Goal: Communication & Community: Answer question/provide support

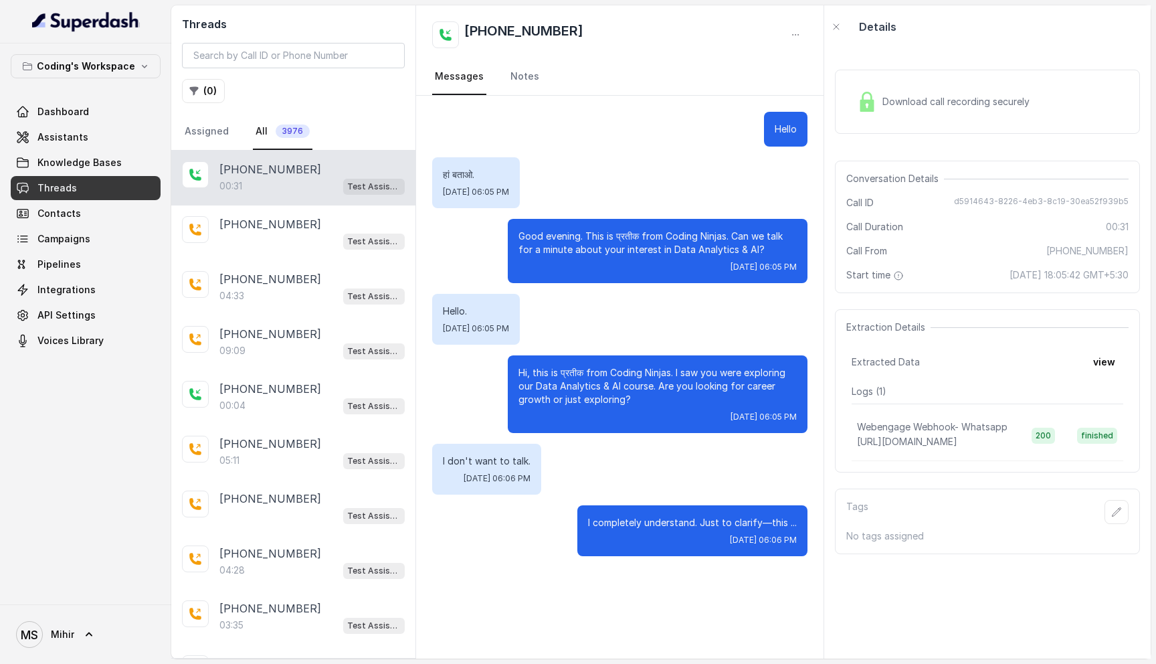
click at [109, 190] on link "Threads" at bounding box center [86, 188] width 150 height 24
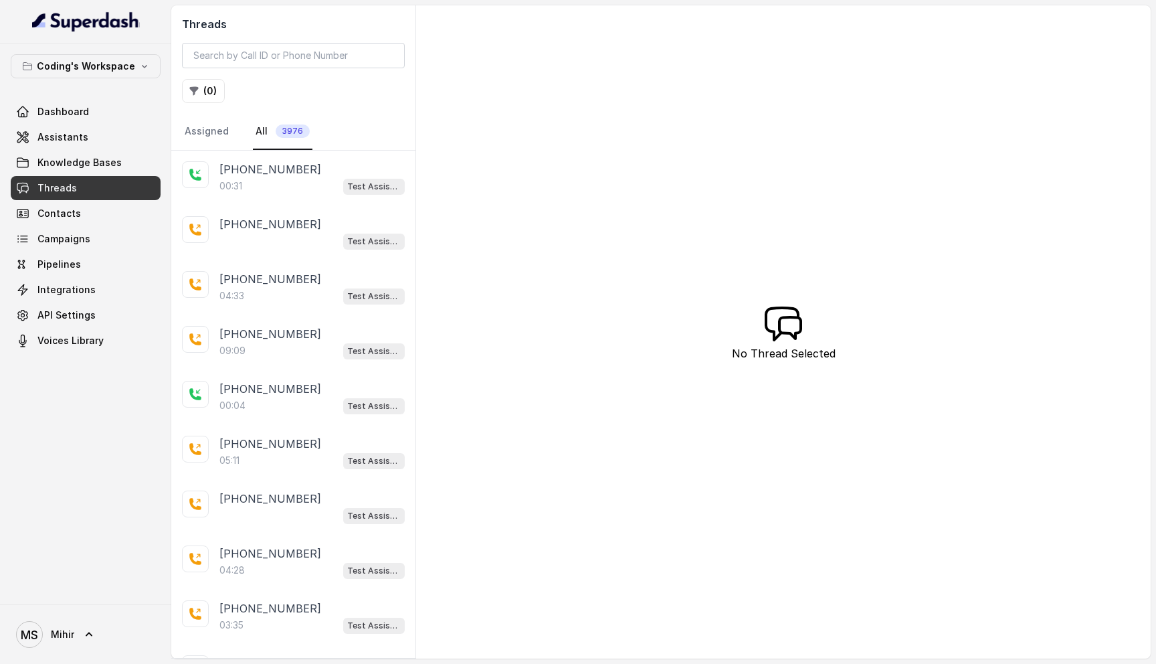
click at [109, 190] on link "Threads" at bounding box center [86, 188] width 150 height 24
click at [68, 193] on span "Threads" at bounding box center [56, 187] width 39 height 13
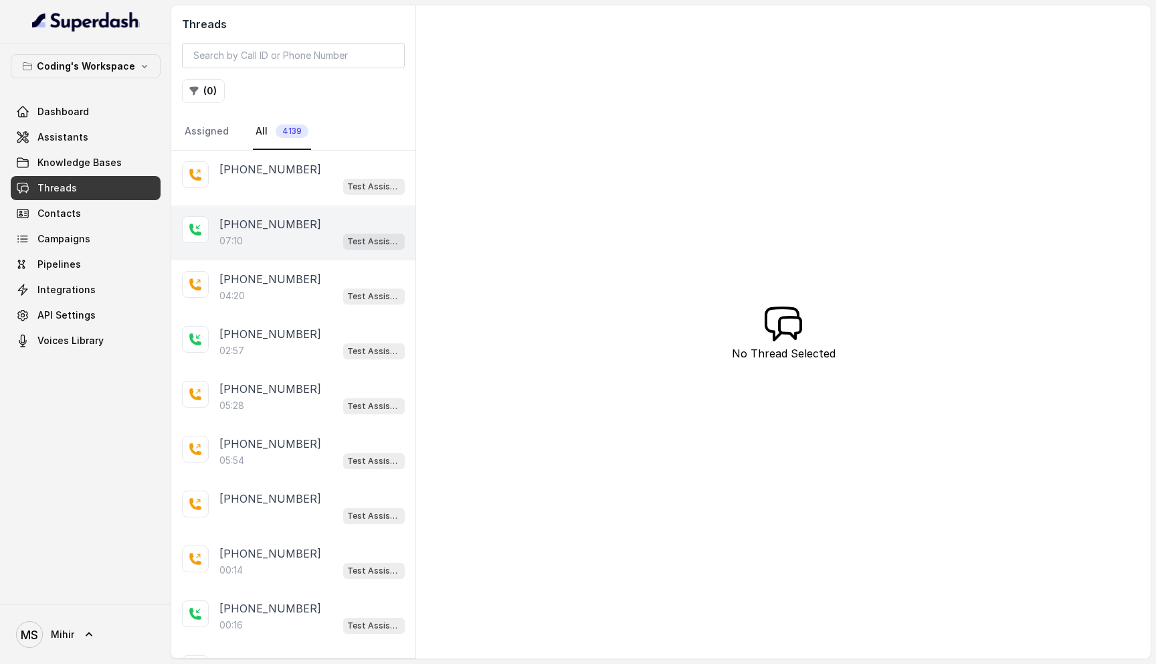
click at [265, 233] on div "07:10 Test Assistant- 2" at bounding box center [311, 240] width 185 height 17
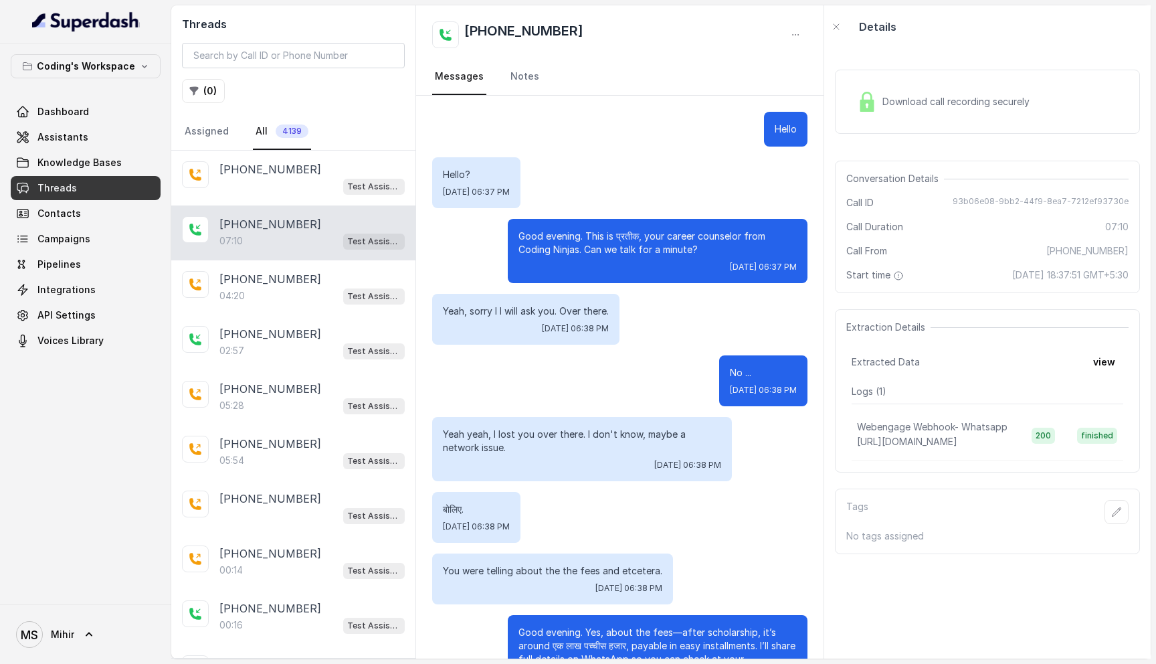
scroll to position [3970, 0]
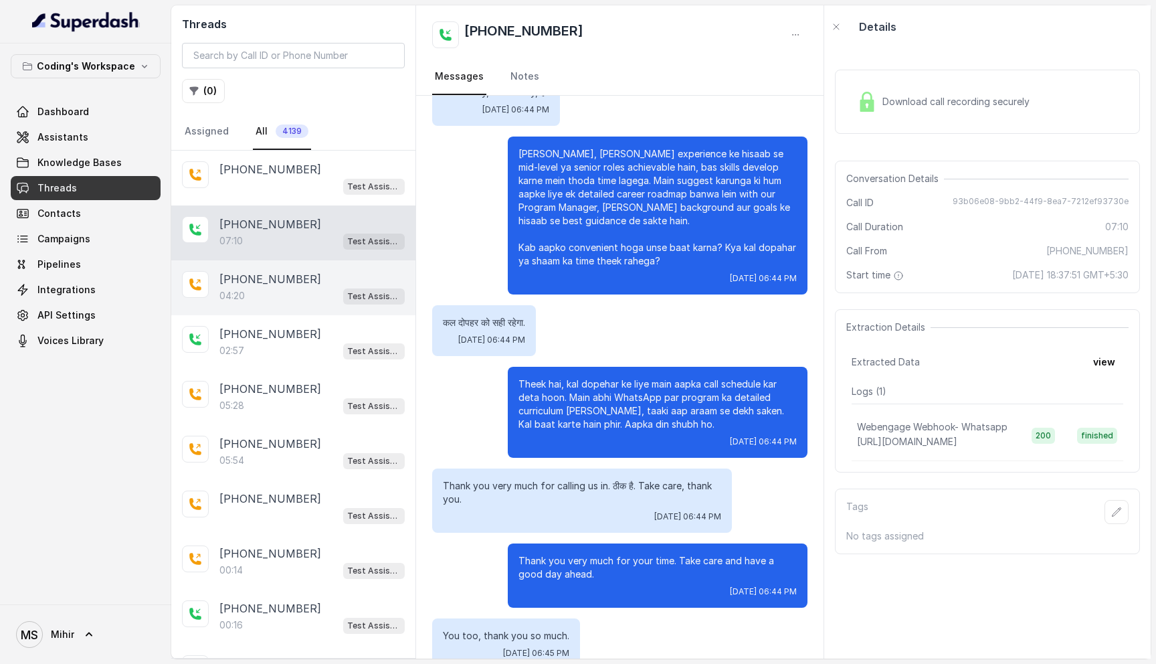
click at [292, 296] on div "04:20 Test Assistant- 2" at bounding box center [311, 295] width 185 height 17
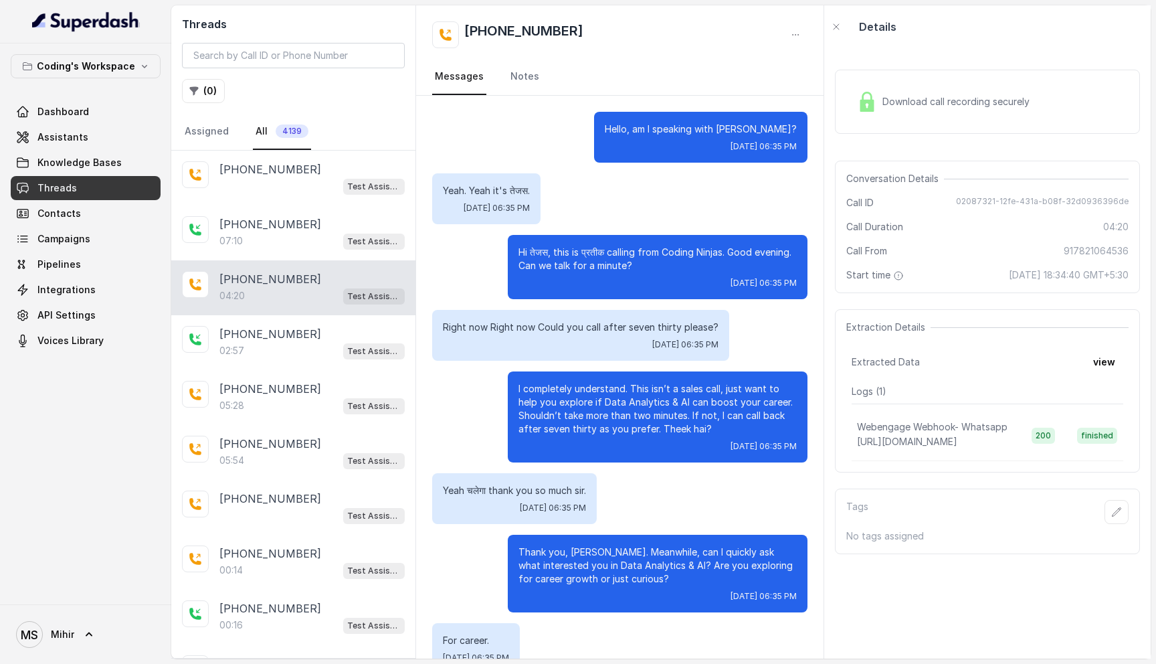
scroll to position [2188, 0]
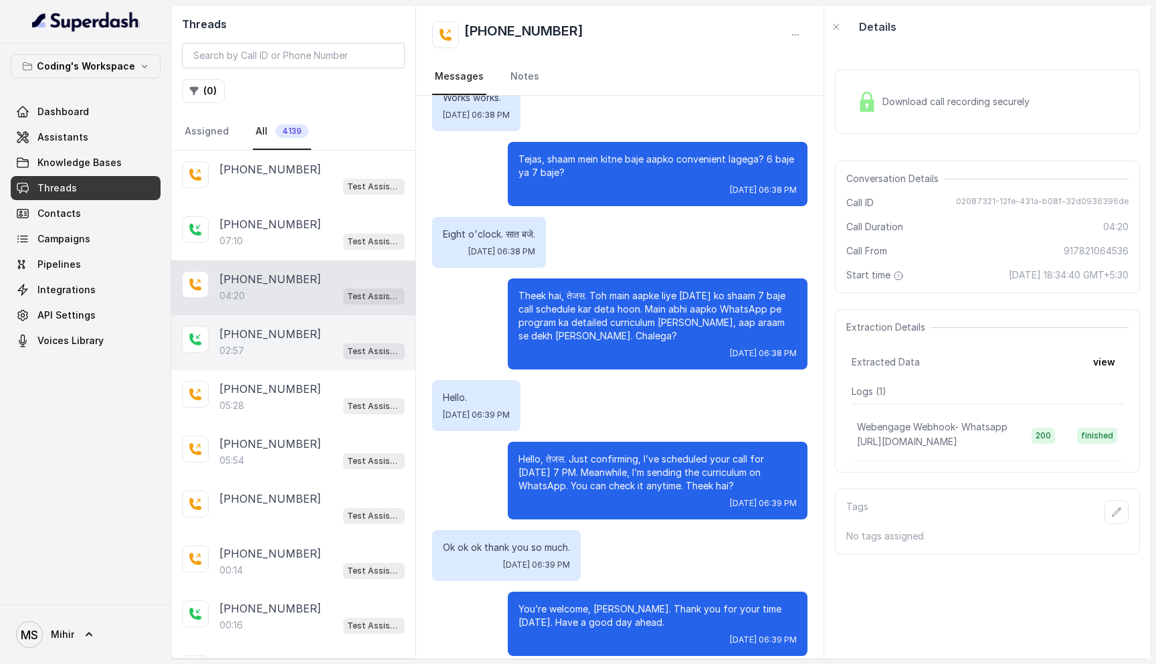
click at [235, 361] on div "+919772951075 02:57 Test Assistant-3" at bounding box center [293, 342] width 244 height 55
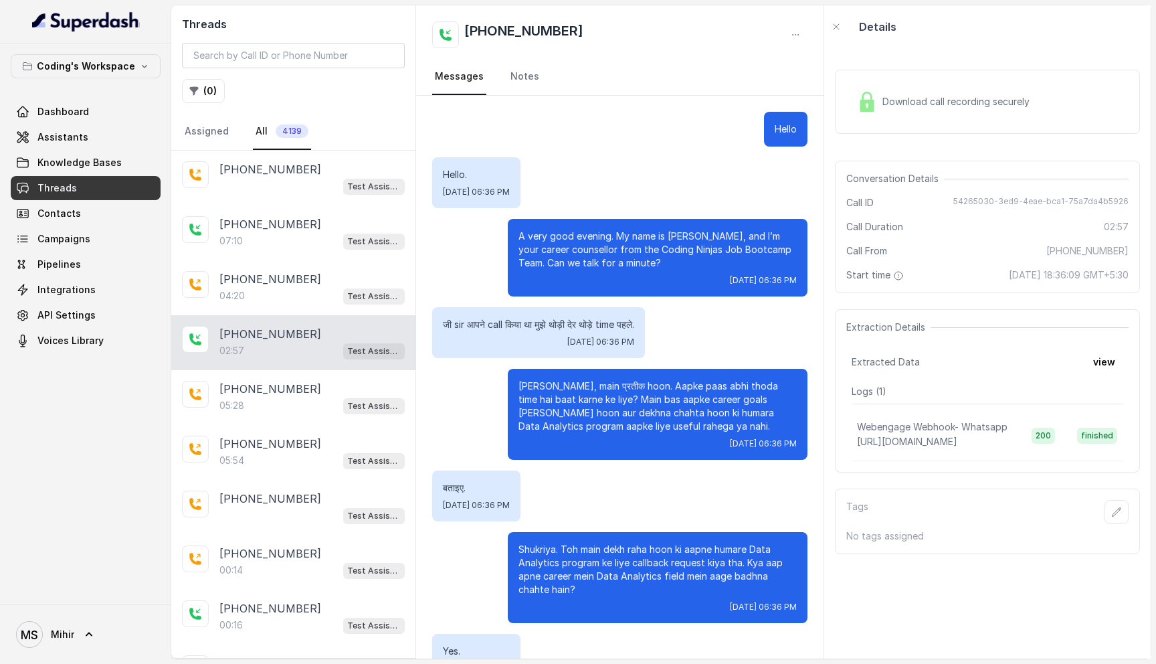
scroll to position [1610, 0]
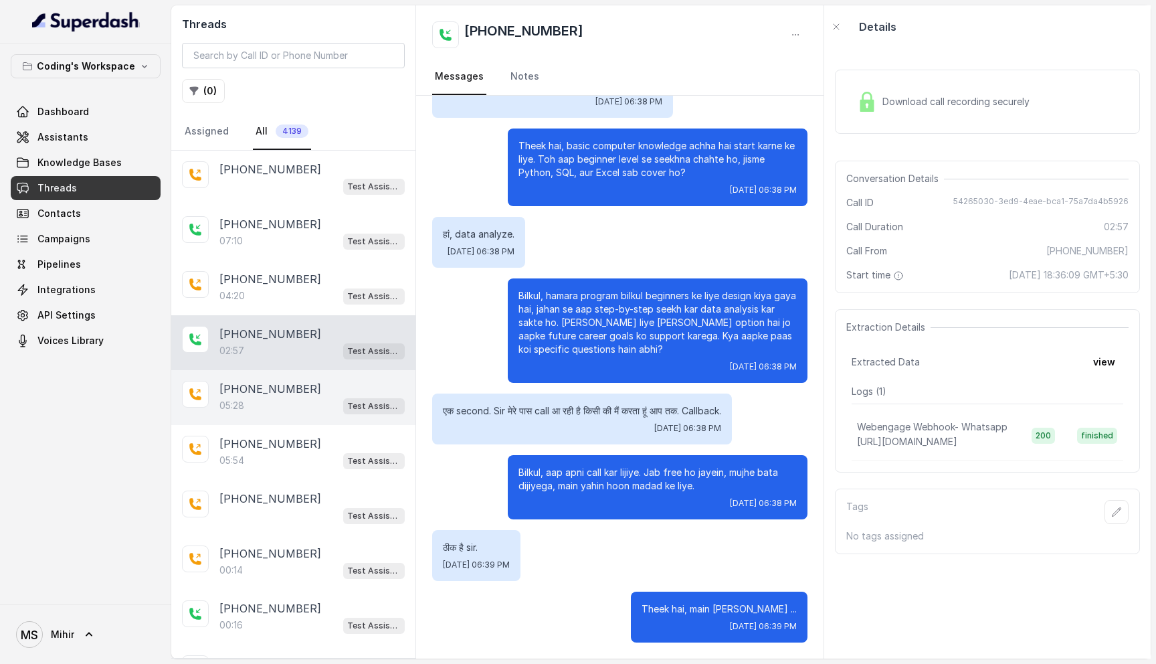
click at [273, 417] on div "+916291032050 05:28 Test Assistant- 2" at bounding box center [293, 397] width 244 height 55
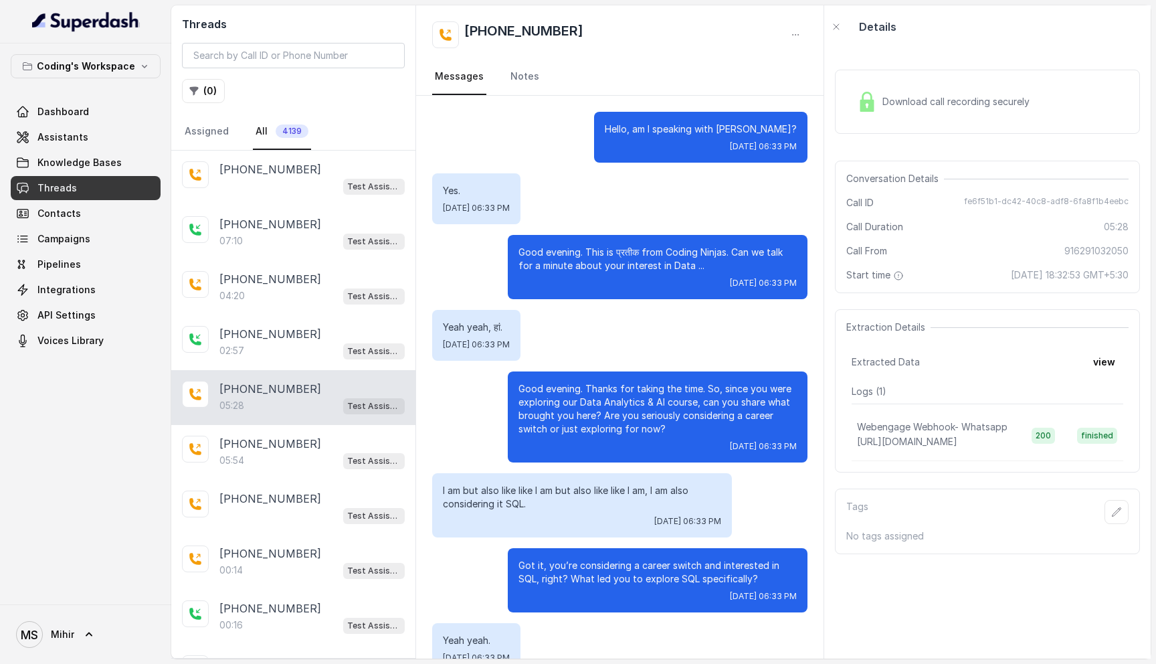
scroll to position [3218, 0]
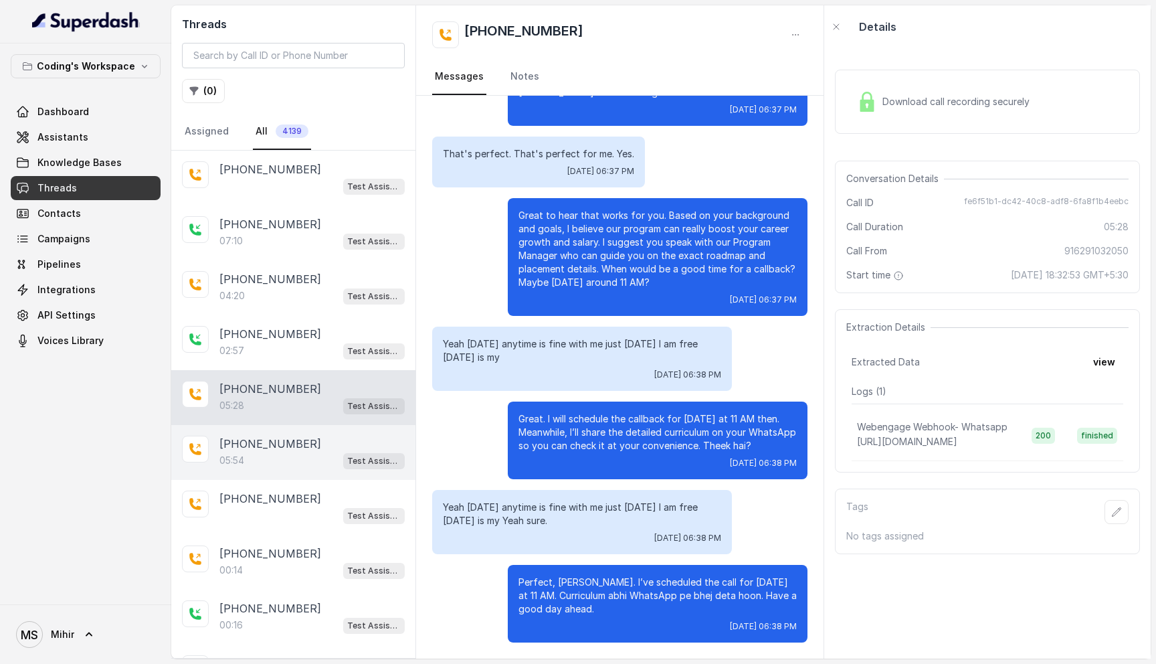
click at [272, 461] on div "05:54 Test Assistant- 2" at bounding box center [311, 460] width 185 height 17
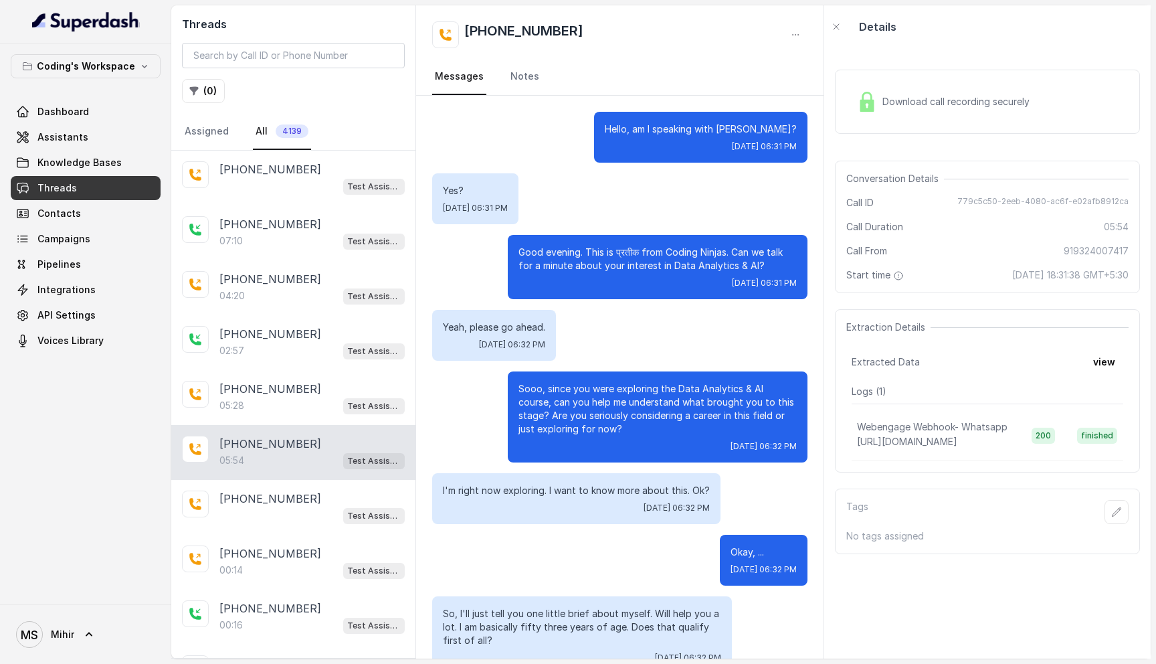
scroll to position [2536, 0]
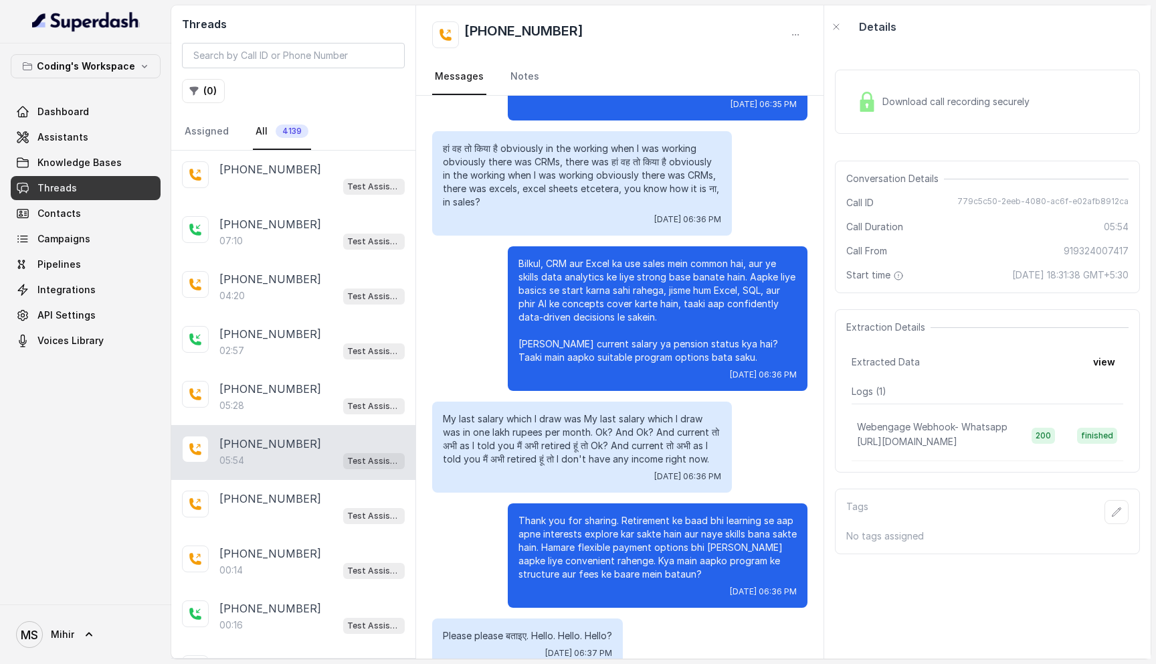
click at [548, 629] on p "Please please बताइए. Hello. Hello. Hello?" at bounding box center [527, 635] width 169 height 13
click at [609, 527] on p "Thank you for sharing. Retirement ke baad bhi learning se aap apne interests ex…" at bounding box center [657, 547] width 278 height 67
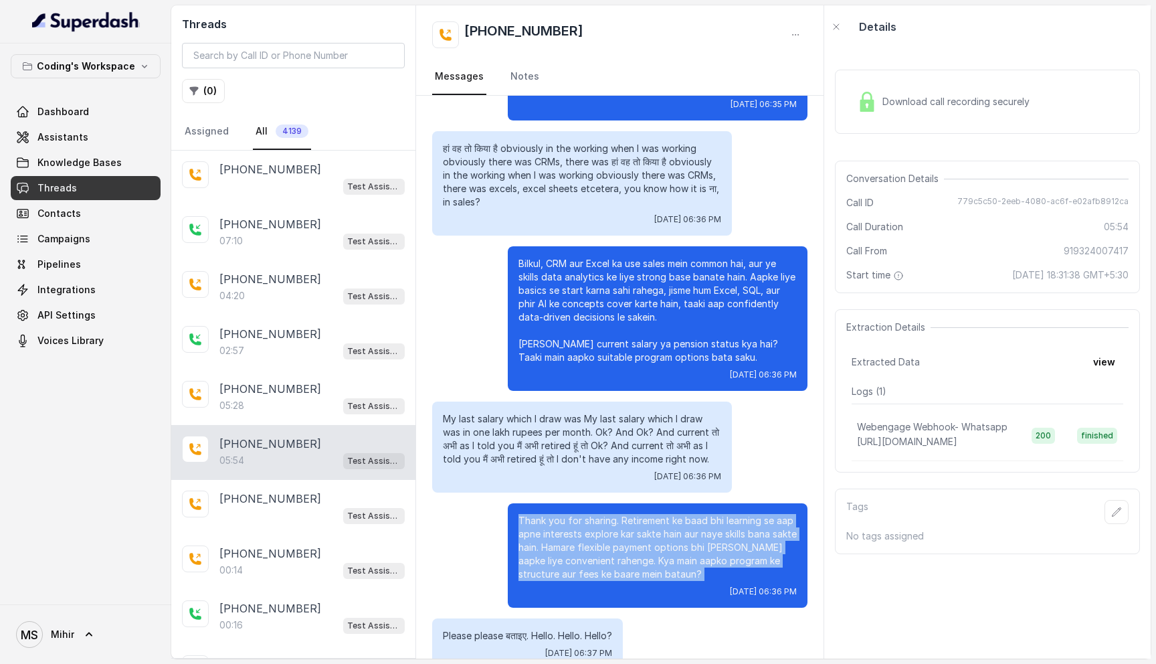
click at [609, 527] on p "Thank you for sharing. Retirement ke baad bhi learning se aap apne interests ex…" at bounding box center [657, 547] width 278 height 67
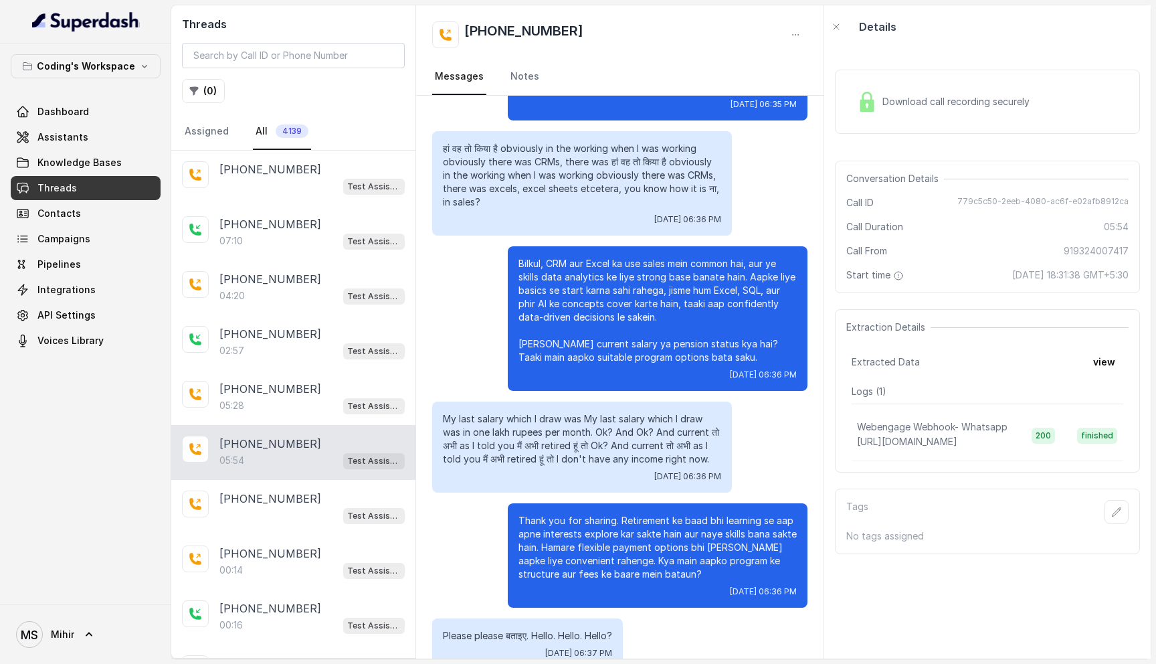
click at [595, 260] on p "Bilkul, CRM aur Excel ka use sales mein common hai, aur ye skills data analytic…" at bounding box center [657, 310] width 278 height 107
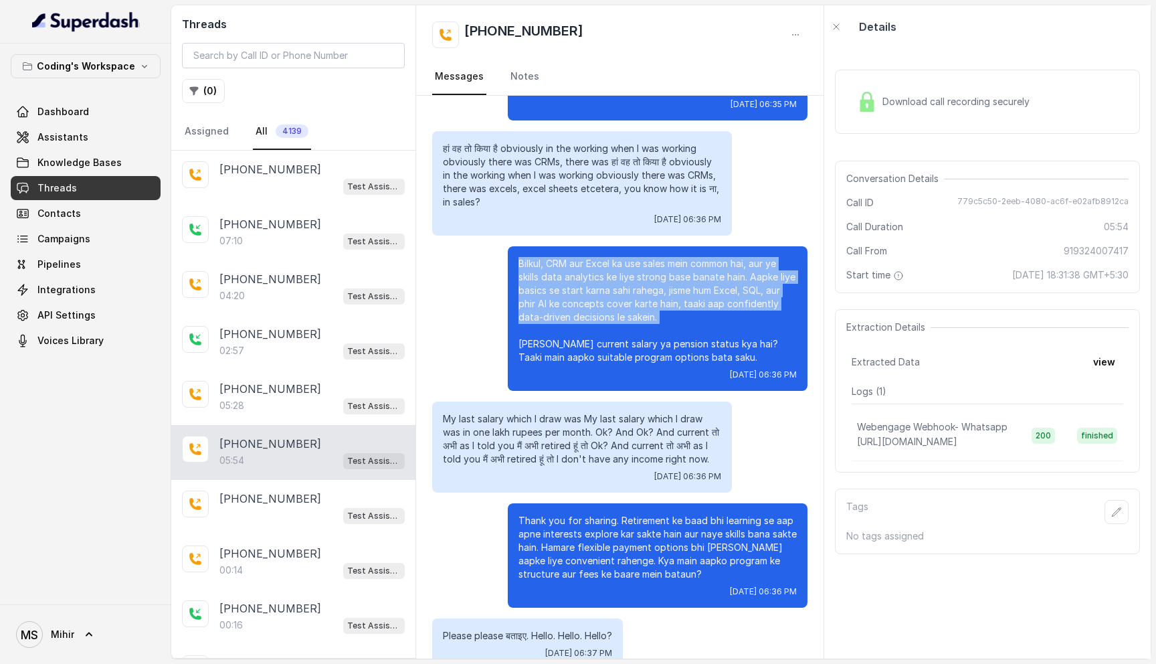
click at [595, 260] on p "Bilkul, CRM aur Excel ka use sales mein common hai, aur ye skills data analytic…" at bounding box center [657, 310] width 278 height 107
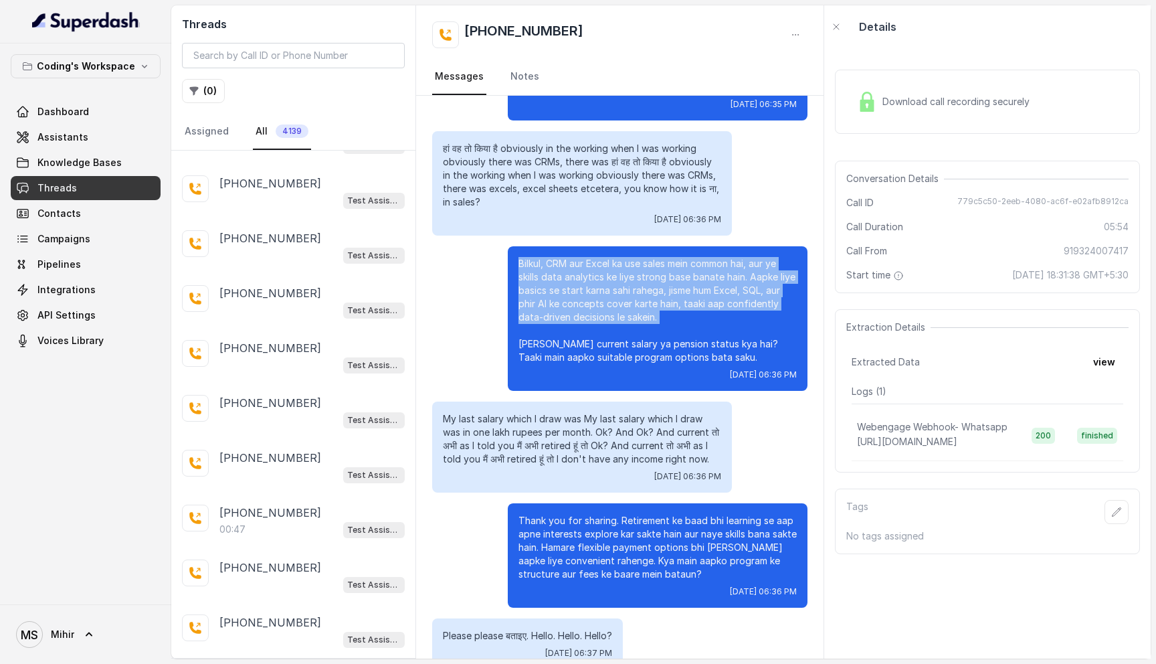
scroll to position [1202, 0]
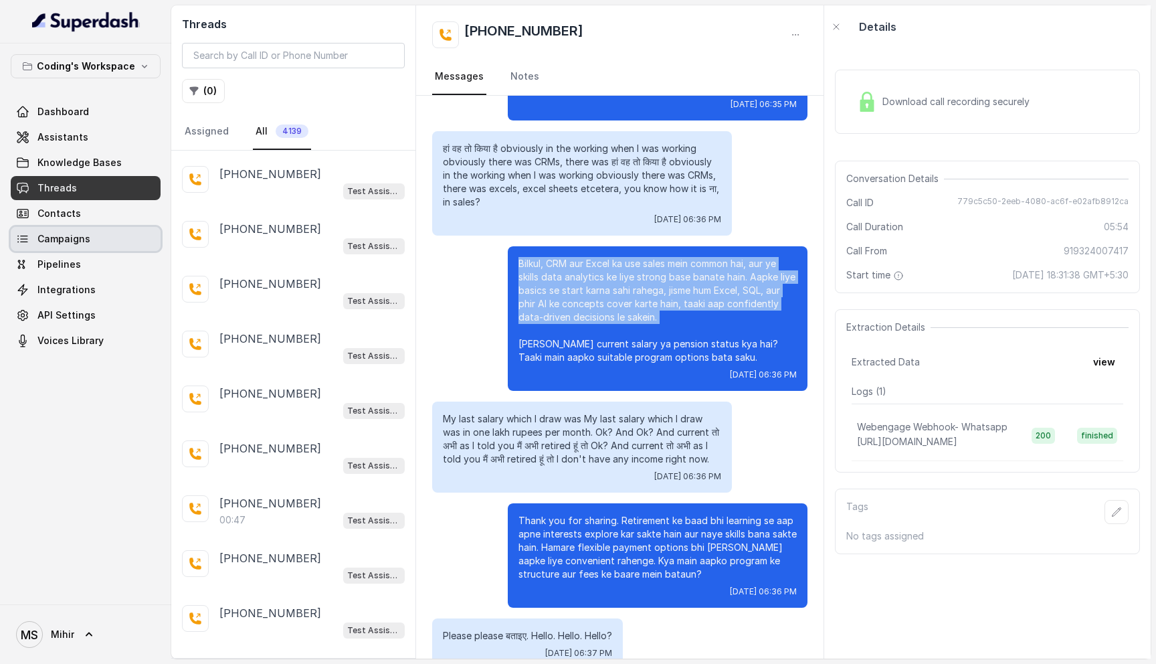
click at [66, 240] on span "Campaigns" at bounding box center [63, 238] width 53 height 13
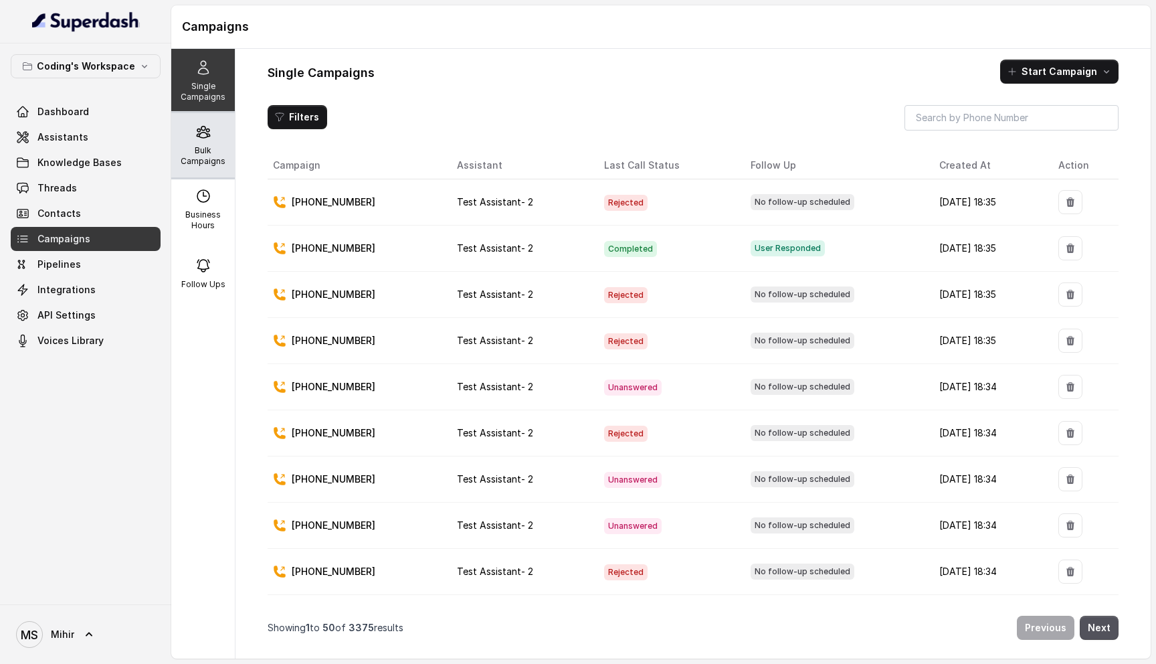
click at [199, 153] on p "Bulk Campaigns" at bounding box center [203, 155] width 53 height 21
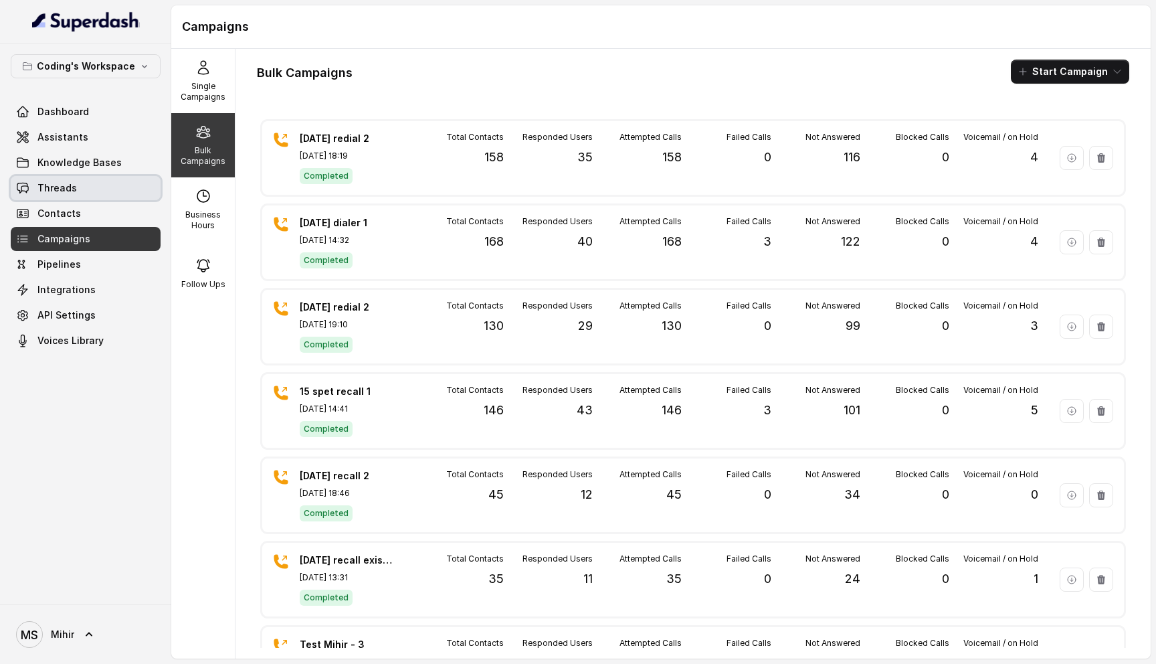
click at [67, 193] on span "Threads" at bounding box center [56, 187] width 39 height 13
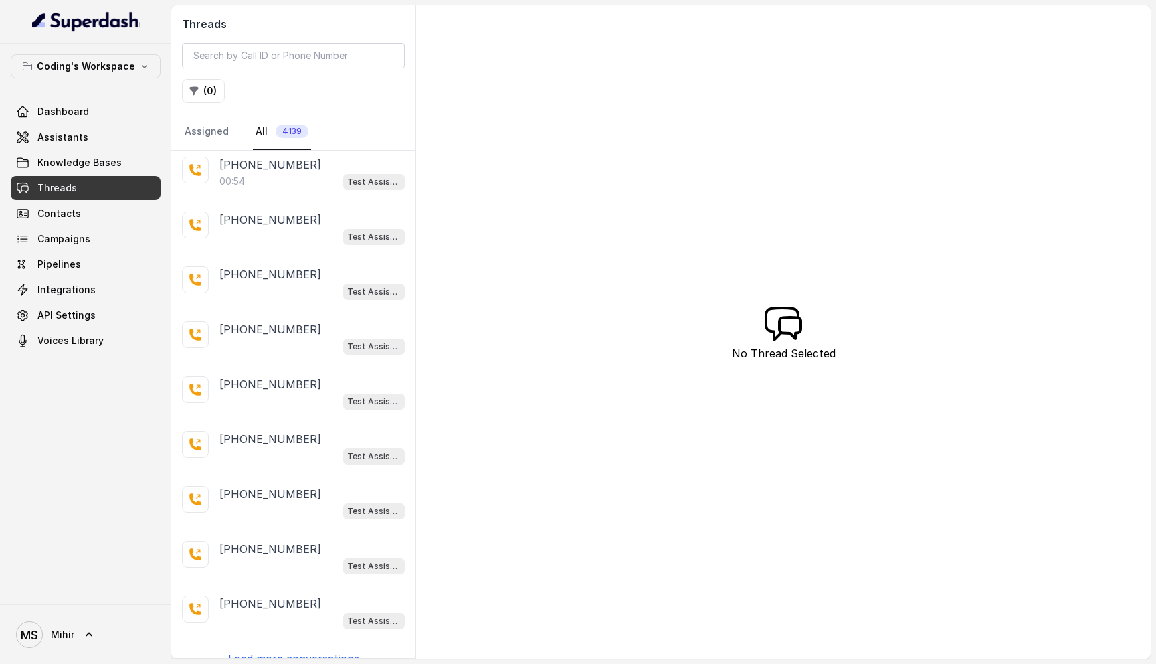
scroll to position [2256, 0]
click at [273, 648] on p "Load more conversations" at bounding box center [293, 656] width 131 height 16
click at [272, 648] on p "Load more conversations" at bounding box center [293, 656] width 131 height 16
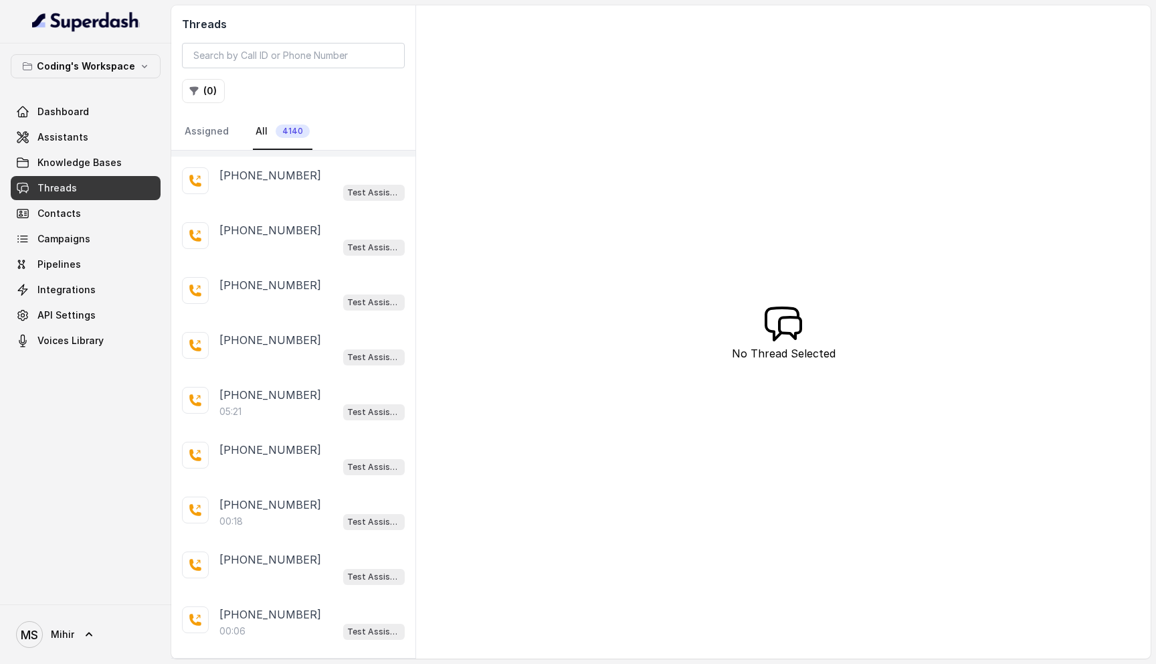
scroll to position [2746, 0]
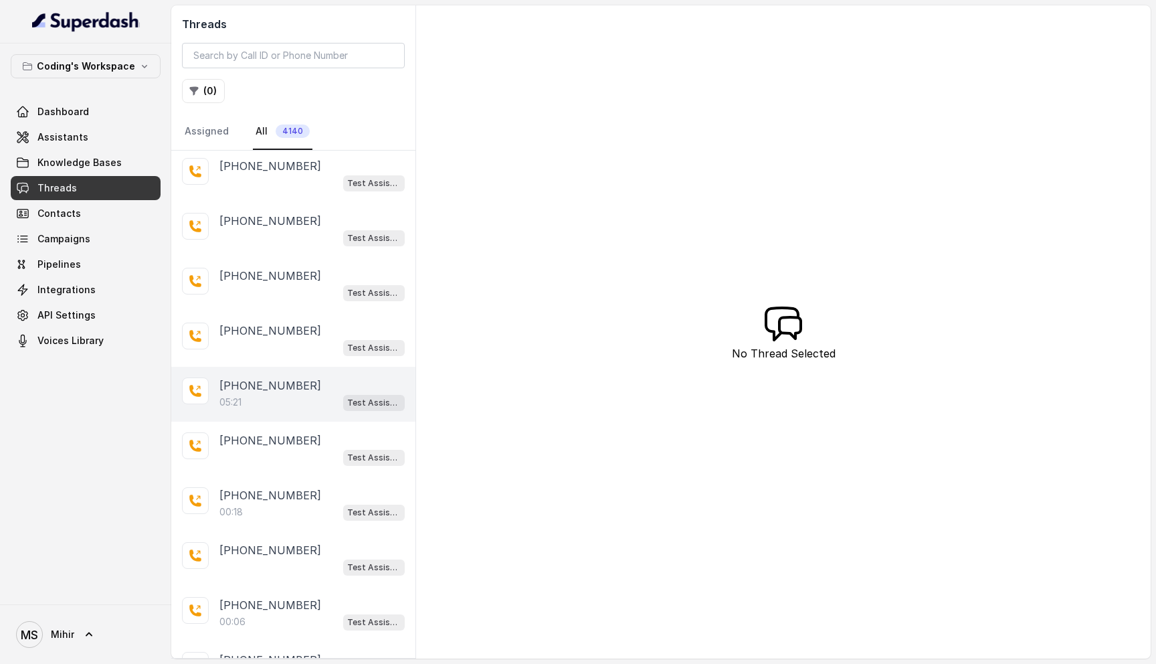
click at [274, 377] on p "+919518741112" at bounding box center [270, 385] width 102 height 16
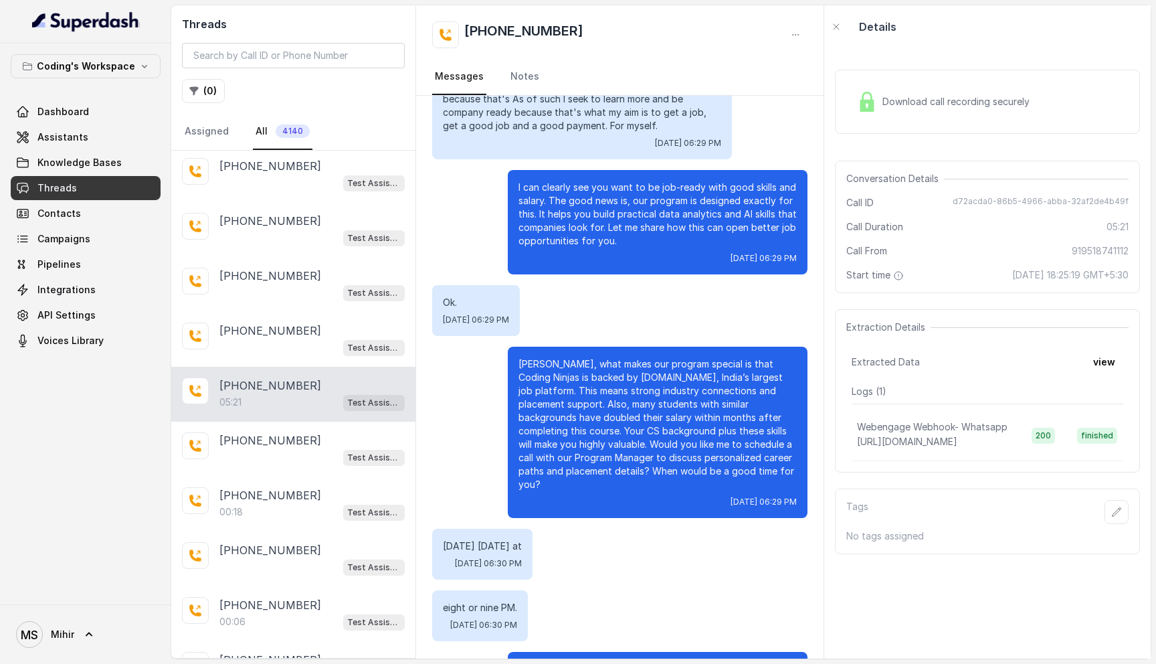
scroll to position [2413, 0]
click at [591, 206] on p "I can clearly see you want to be job-ready with good skills and salary. The goo…" at bounding box center [657, 214] width 278 height 67
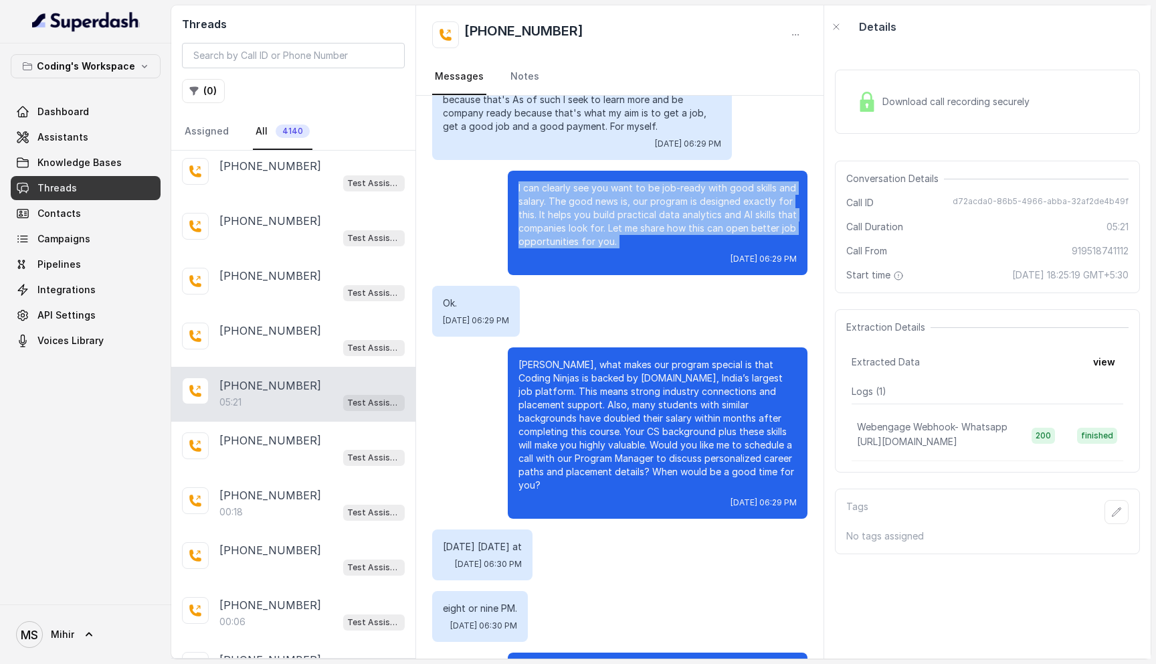
click at [591, 206] on p "I can clearly see you want to be job-ready with good skills and salary. The goo…" at bounding box center [657, 214] width 278 height 67
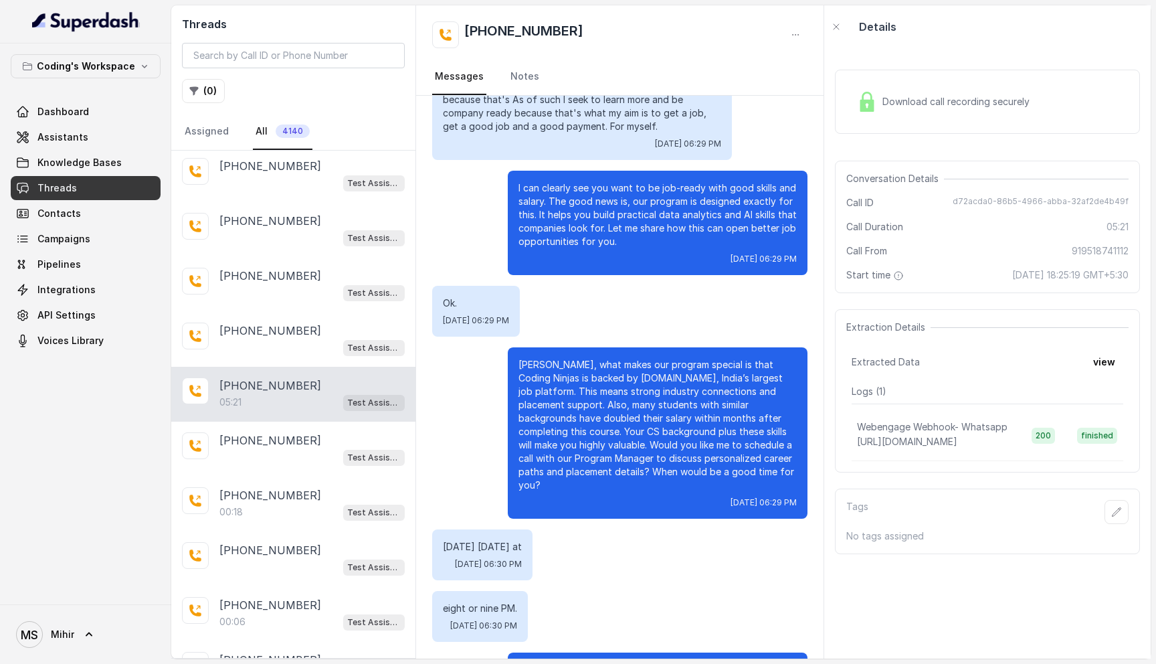
click at [591, 206] on p "I can clearly see you want to be job-ready with good skills and salary. The goo…" at bounding box center [657, 214] width 278 height 67
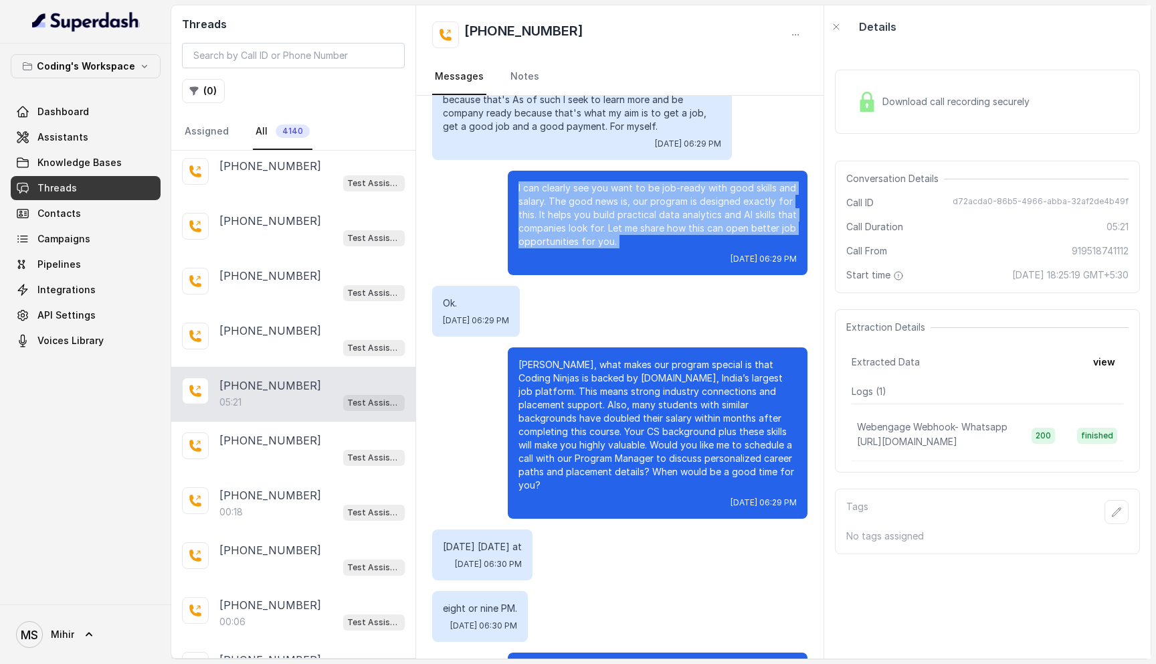
click at [591, 206] on p "I can clearly see you want to be job-ready with good skills and salary. The goo…" at bounding box center [657, 214] width 278 height 67
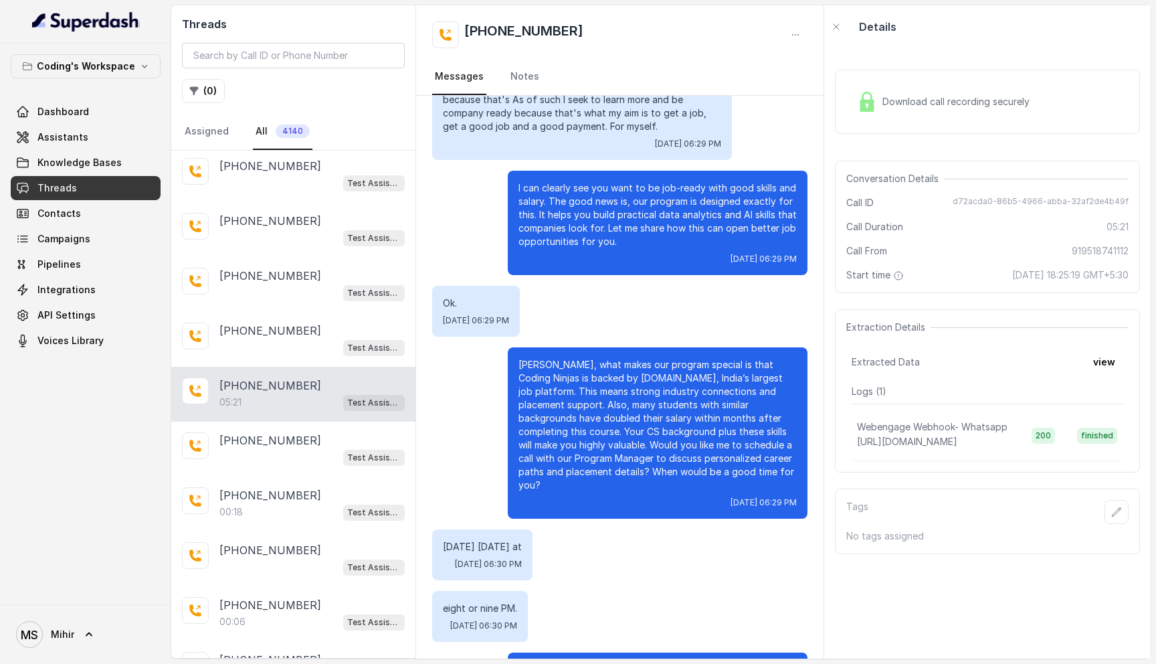
click at [637, 365] on p "Atharv, what makes our program special is that Coding Ninjas is backed by Naukr…" at bounding box center [657, 425] width 278 height 134
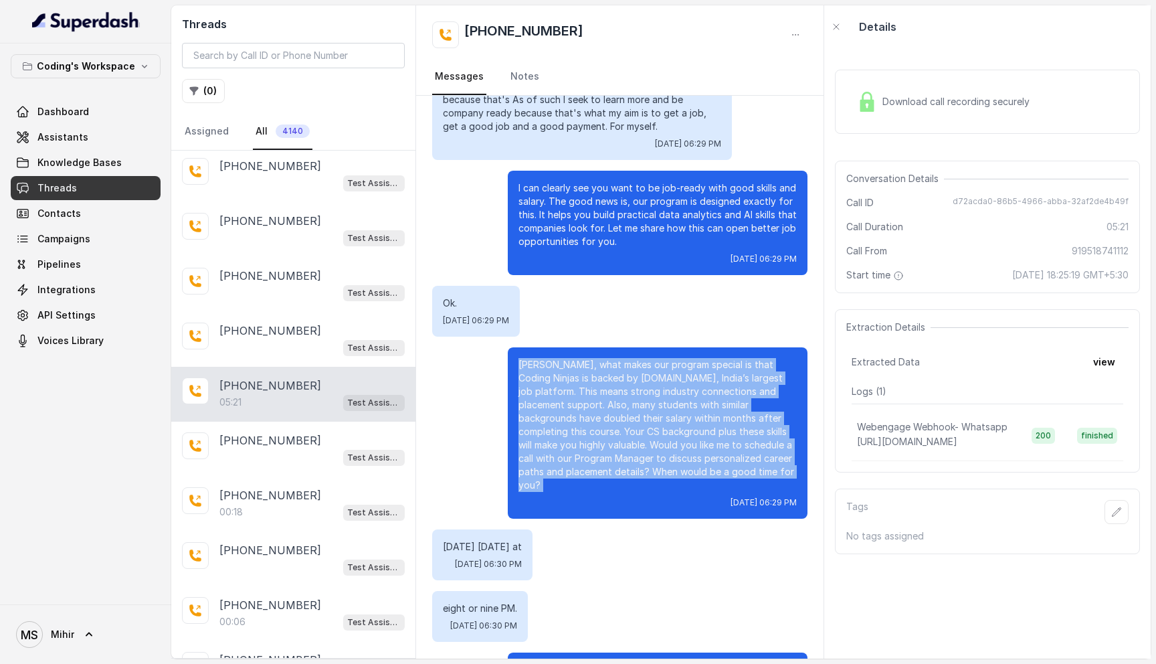
click at [637, 365] on p "Atharv, what makes our program special is that Coding Ninjas is backed by Naukr…" at bounding box center [657, 425] width 278 height 134
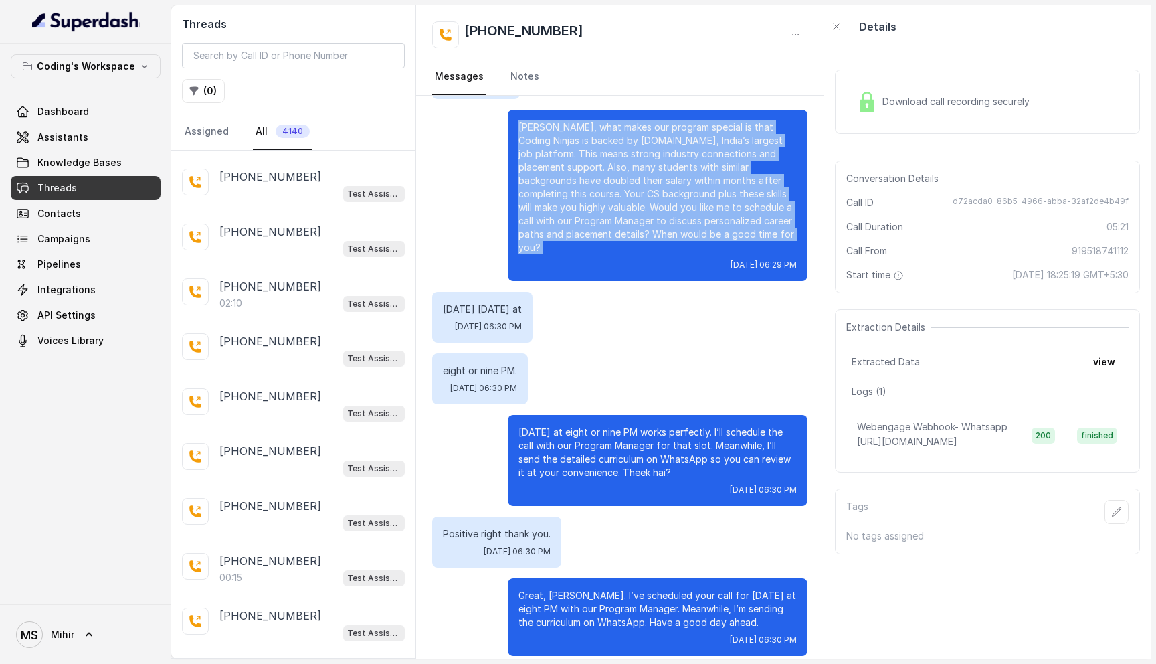
scroll to position [4926, 0]
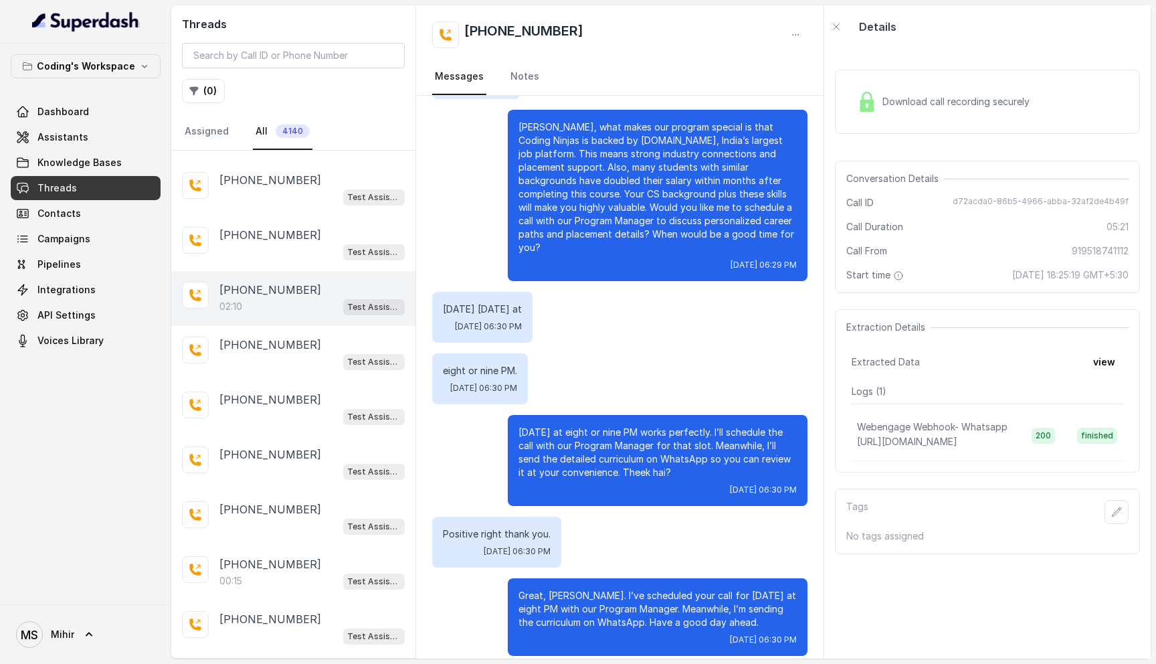
click at [233, 282] on p "+917404199128" at bounding box center [270, 290] width 102 height 16
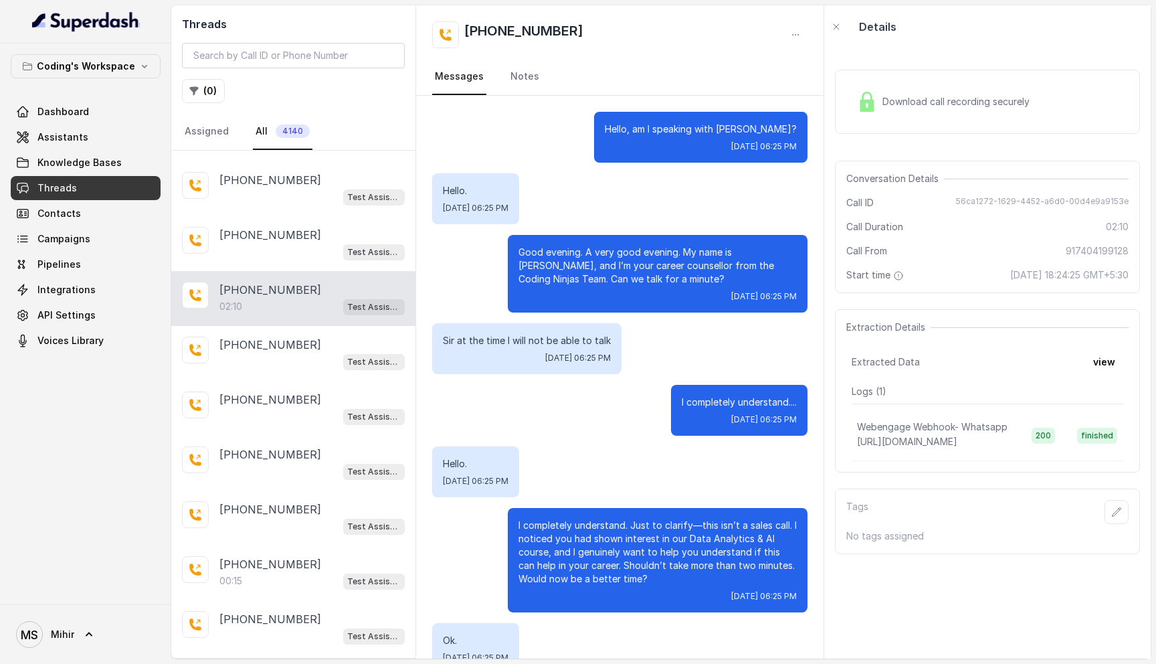
scroll to position [1150, 0]
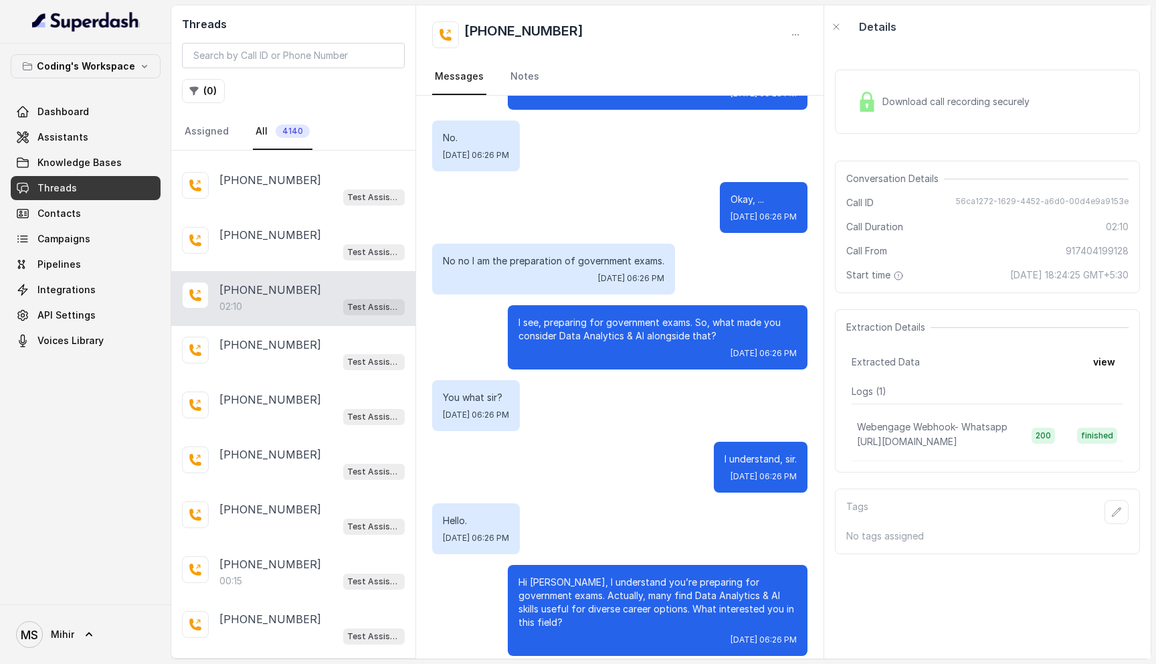
click at [916, 131] on div "Download call recording securely" at bounding box center [987, 102] width 305 height 64
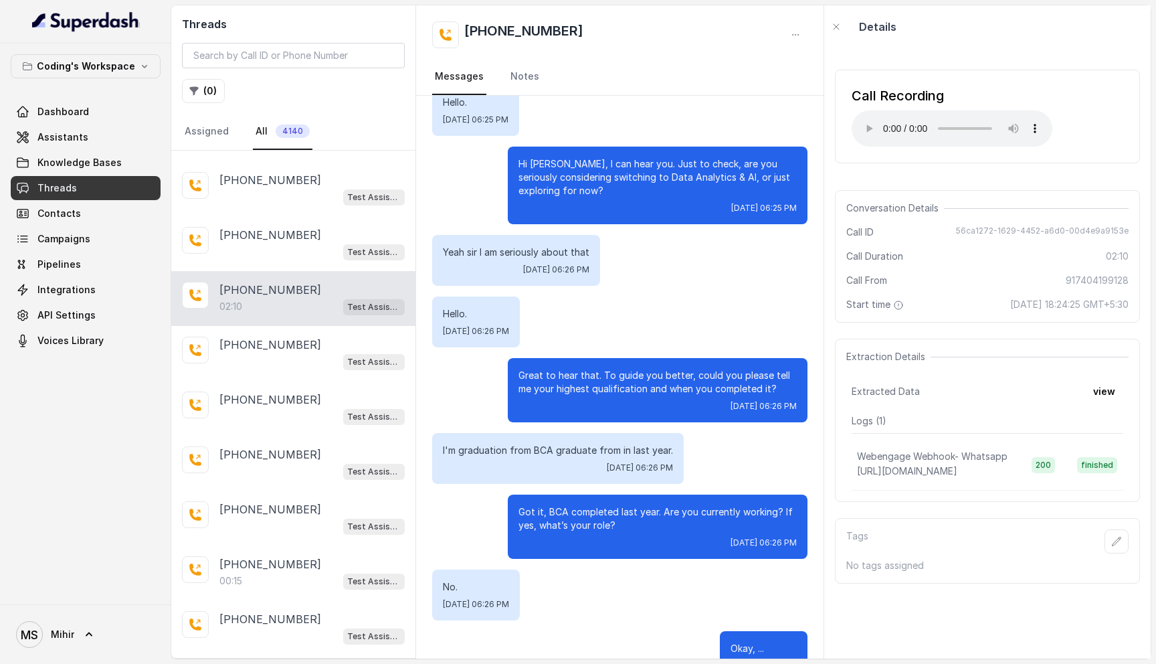
scroll to position [700, 0]
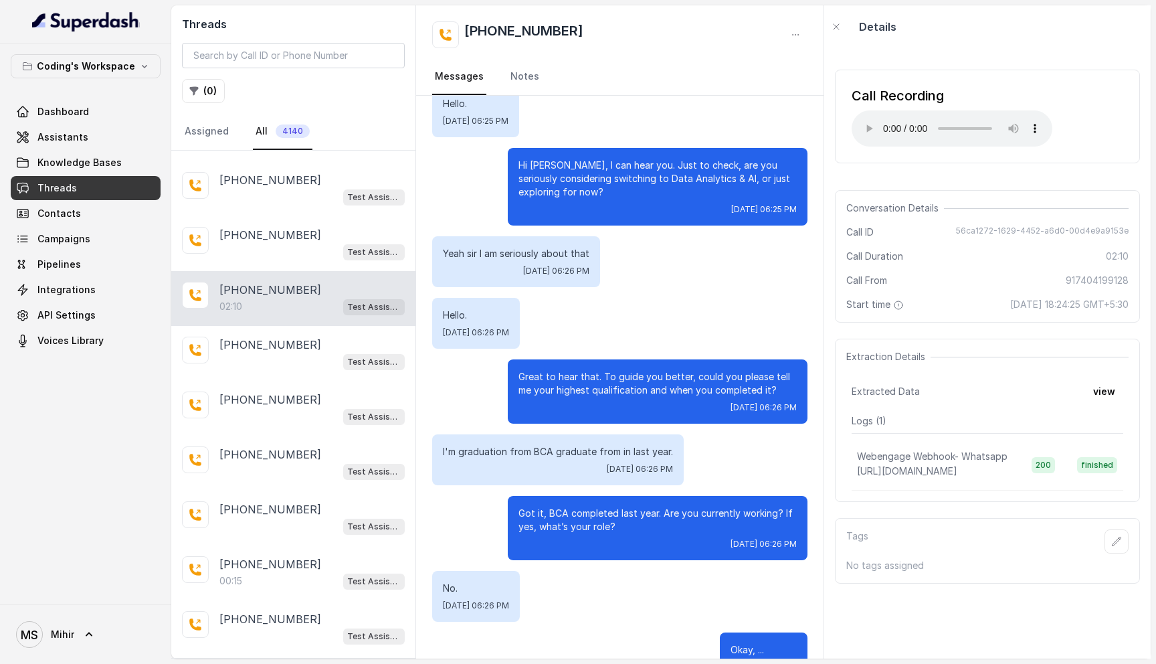
click at [573, 375] on p "Great to hear that. To guide you better, could you please tell me your highest …" at bounding box center [657, 383] width 278 height 27
click at [524, 452] on p "I'm graduation from BCA graduate from in last year." at bounding box center [558, 451] width 230 height 13
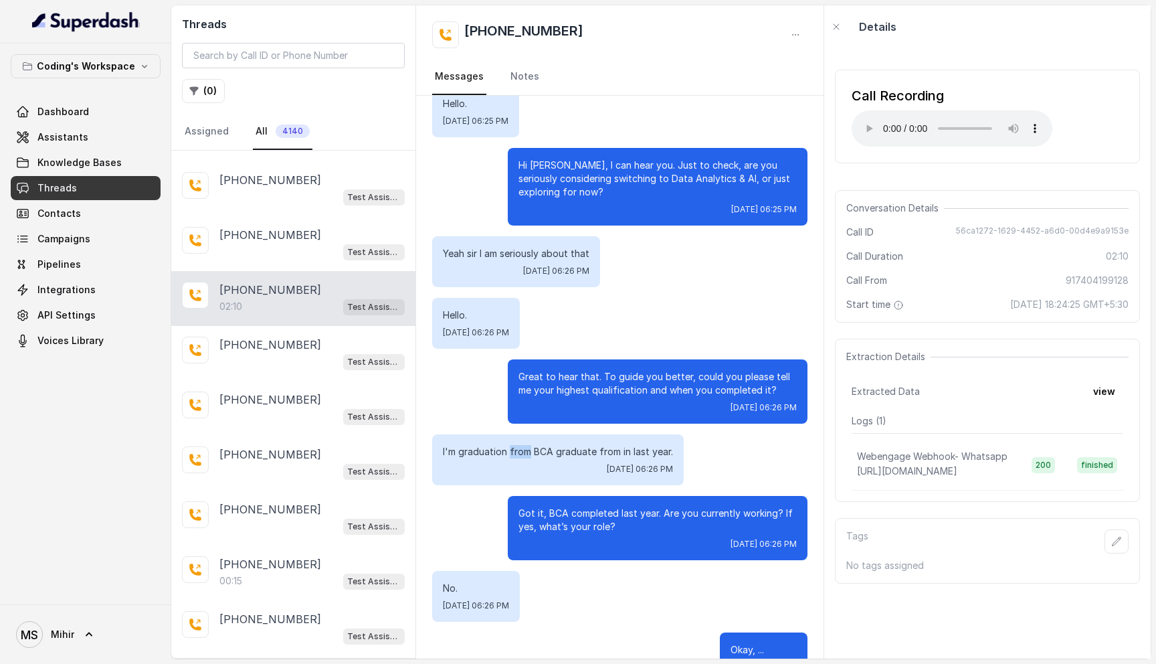
click at [524, 452] on p "I'm graduation from BCA graduate from in last year." at bounding box center [558, 451] width 230 height 13
click at [575, 514] on p "Got it, BCA completed last year. Are you currently working? If yes, what’s your…" at bounding box center [657, 519] width 278 height 27
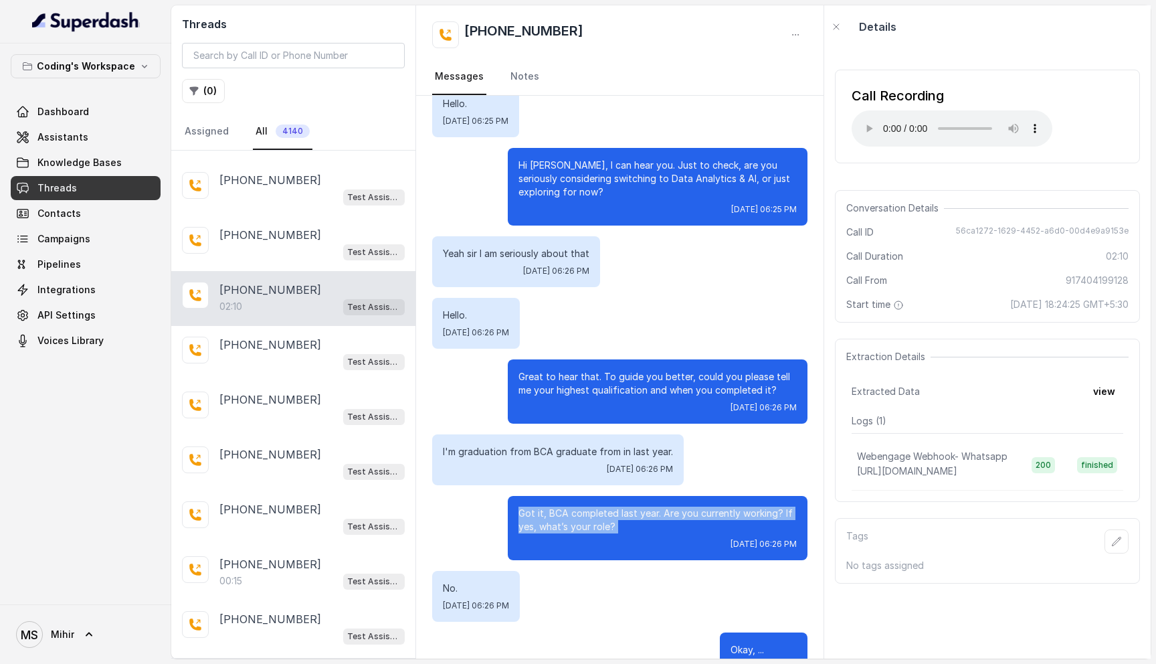
click at [575, 514] on p "Got it, BCA completed last year. Are you currently working? If yes, what’s your…" at bounding box center [657, 519] width 278 height 27
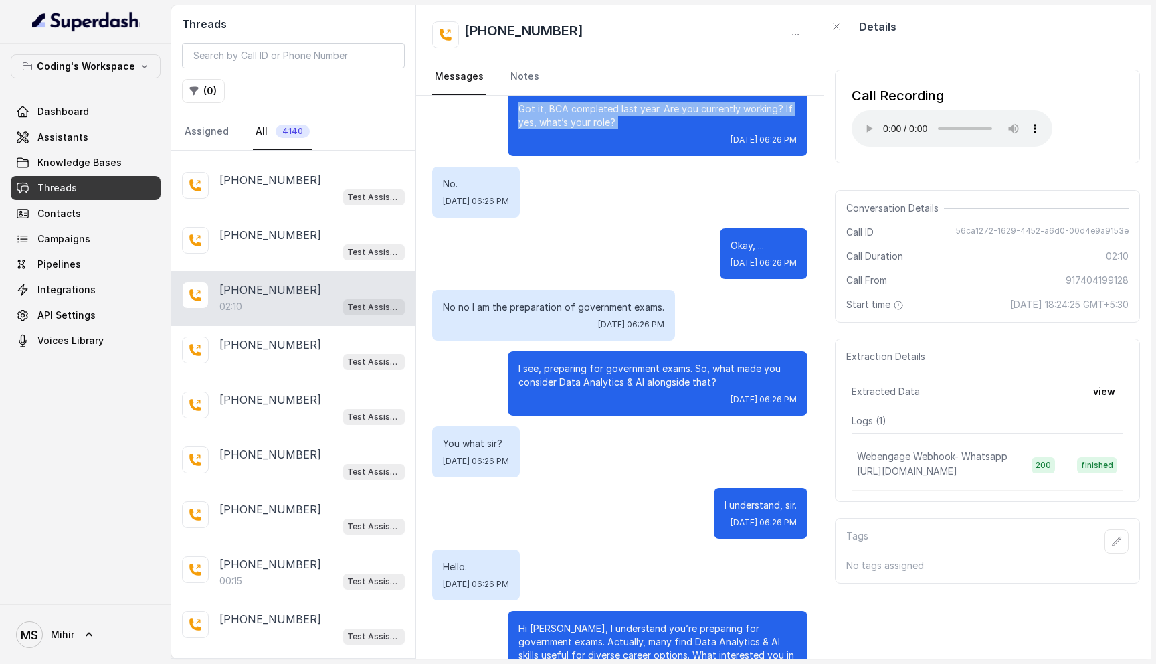
scroll to position [1150, 0]
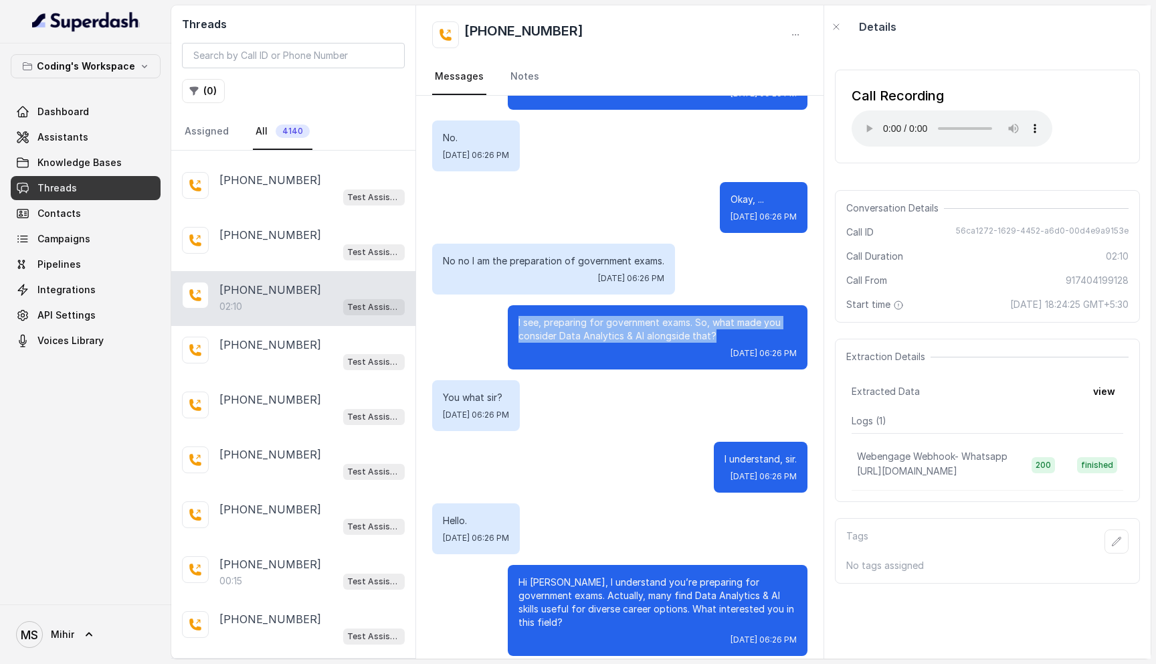
drag, startPoint x: 723, startPoint y: 335, endPoint x: 514, endPoint y: 318, distance: 209.4
click at [514, 318] on div "I see, preparing for government exams. So, what made you consider Data Analytic…" at bounding box center [658, 337] width 300 height 64
click at [1108, 396] on button "view" at bounding box center [1104, 391] width 38 height 24
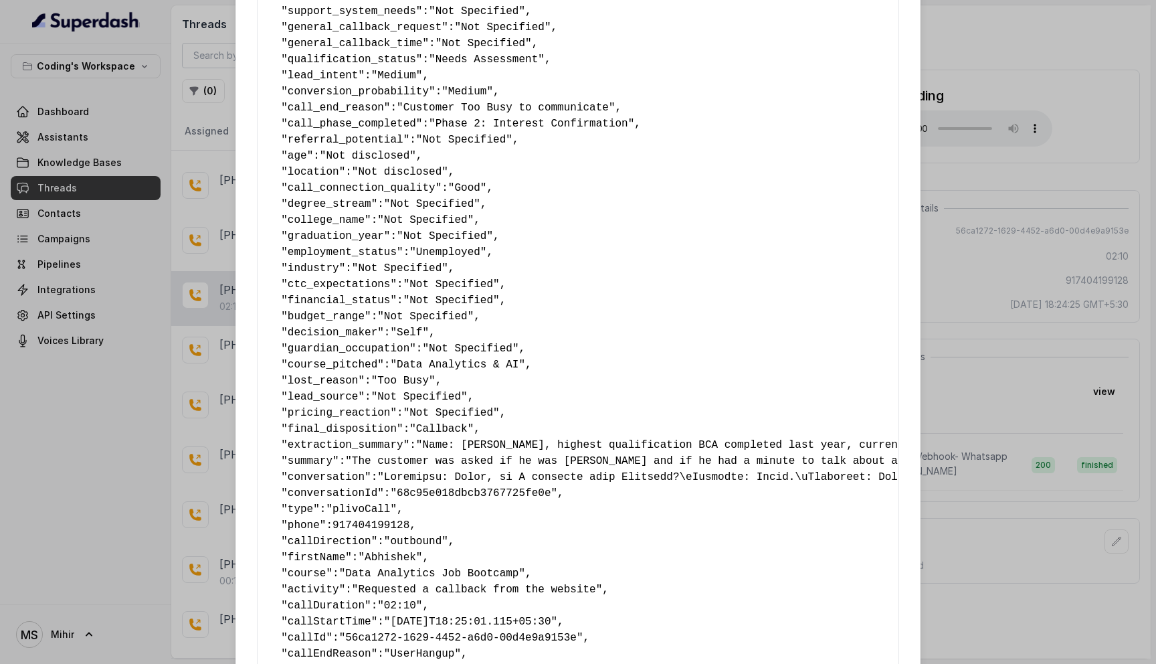
scroll to position [582, 0]
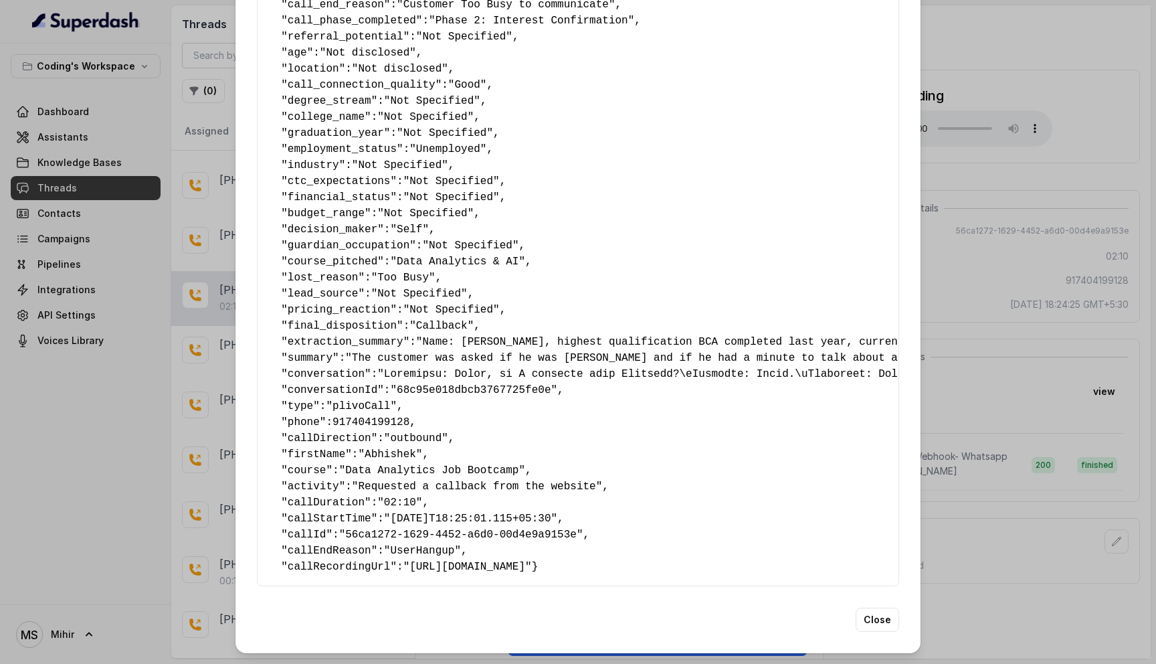
click at [492, 480] on span ""Requested a callback from the website"" at bounding box center [477, 486] width 250 height 12
click at [387, 416] on span "917404199128" at bounding box center [370, 422] width 77 height 12
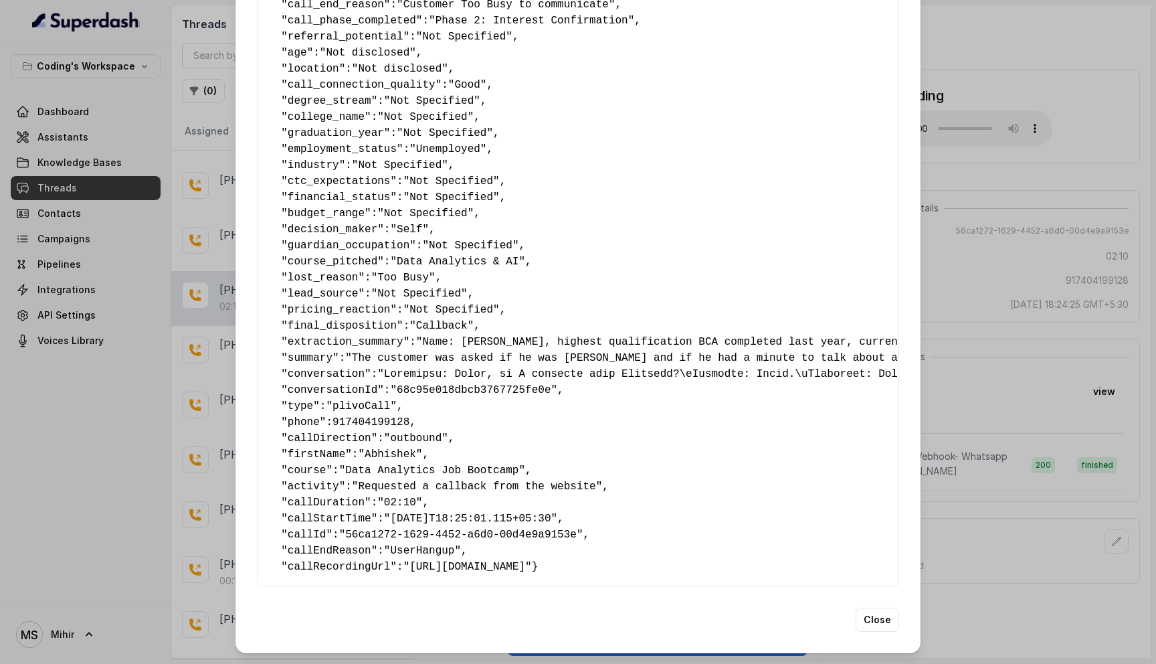
click at [459, 304] on span ""Not Specified"" at bounding box center [451, 310] width 96 height 12
click at [397, 272] on span ""Too Busy"" at bounding box center [403, 278] width 64 height 12
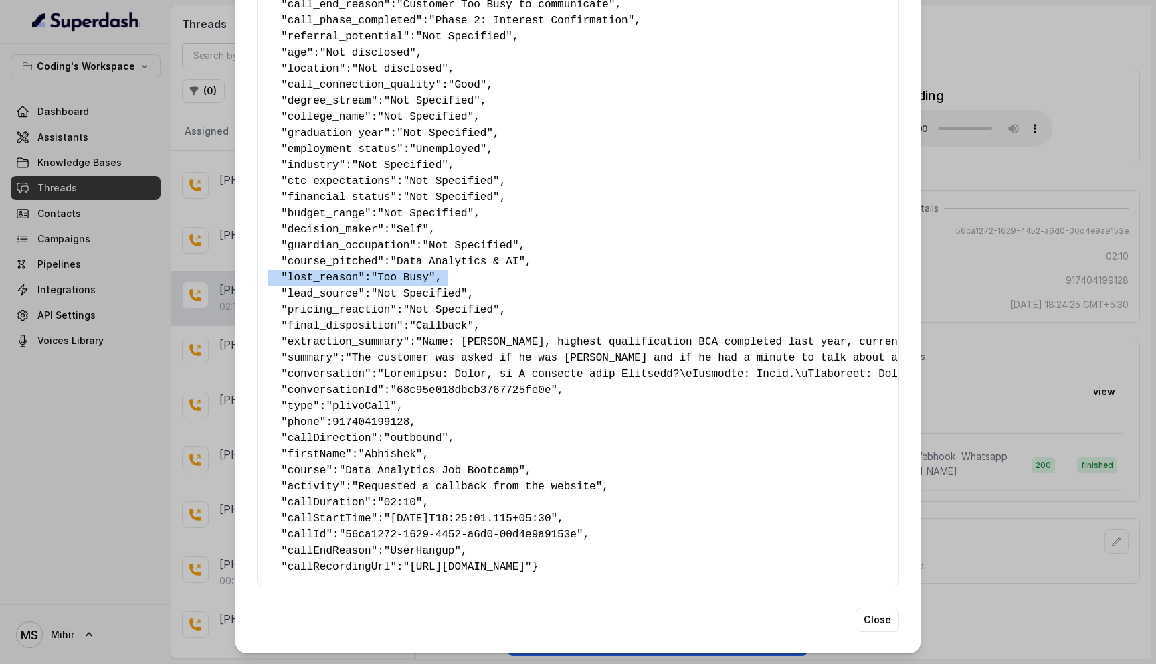
click at [397, 272] on span ""Too Busy"" at bounding box center [403, 278] width 64 height 12
click at [876, 619] on button "Close" at bounding box center [877, 619] width 43 height 24
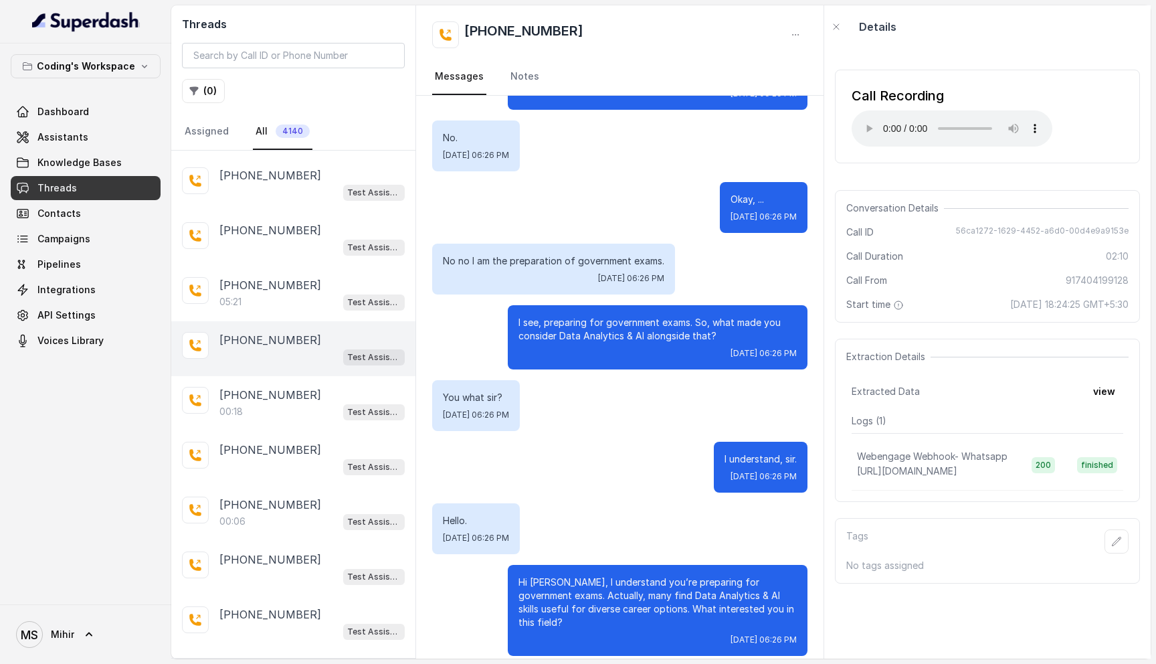
scroll to position [5586, 0]
click at [260, 324] on div "+917864944023 Test Assistant- 2" at bounding box center [293, 351] width 244 height 55
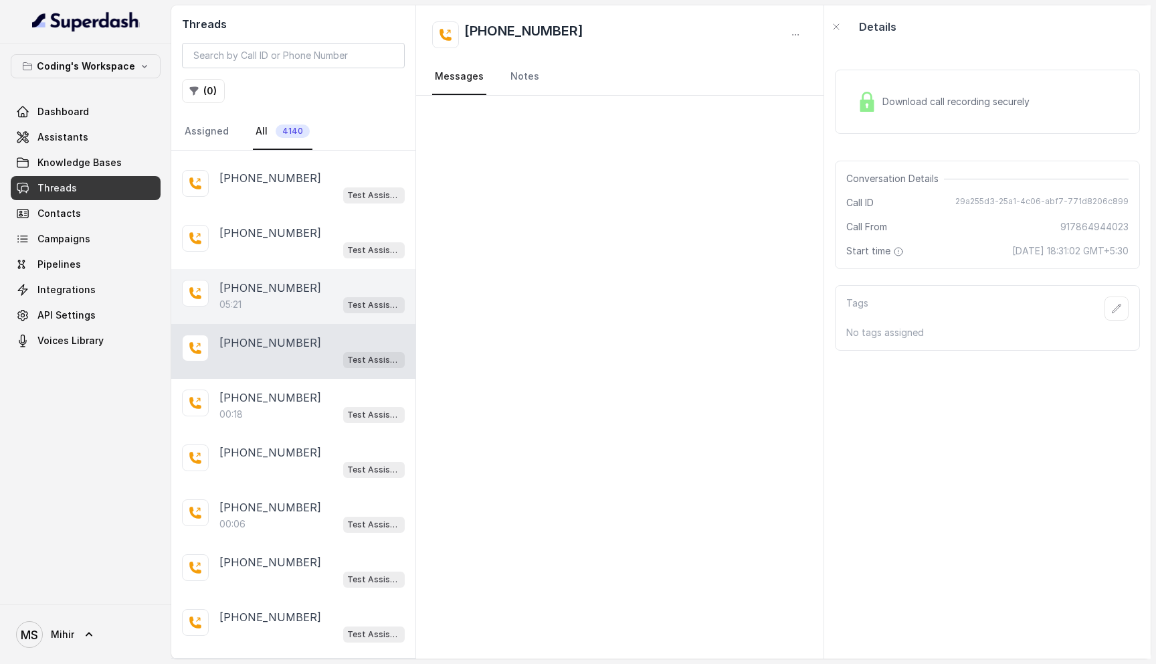
click at [264, 269] on div "+919518741112 05:21 Test Assistant- 2" at bounding box center [293, 296] width 244 height 55
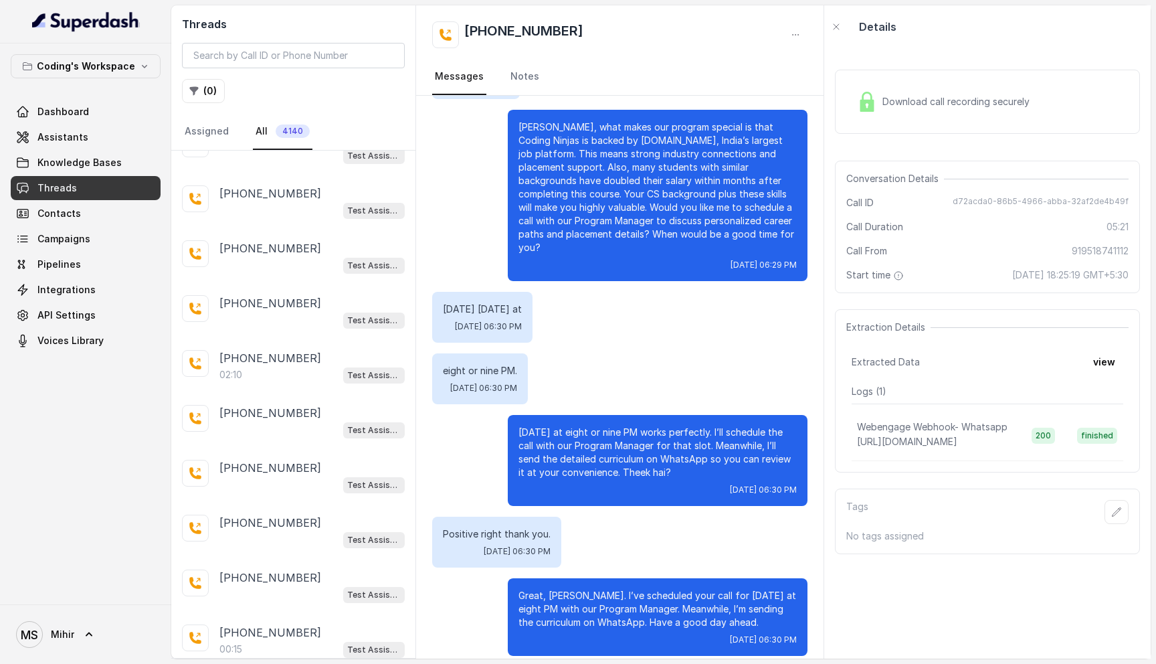
scroll to position [7708, 0]
click at [235, 260] on p "02:10" at bounding box center [230, 266] width 23 height 13
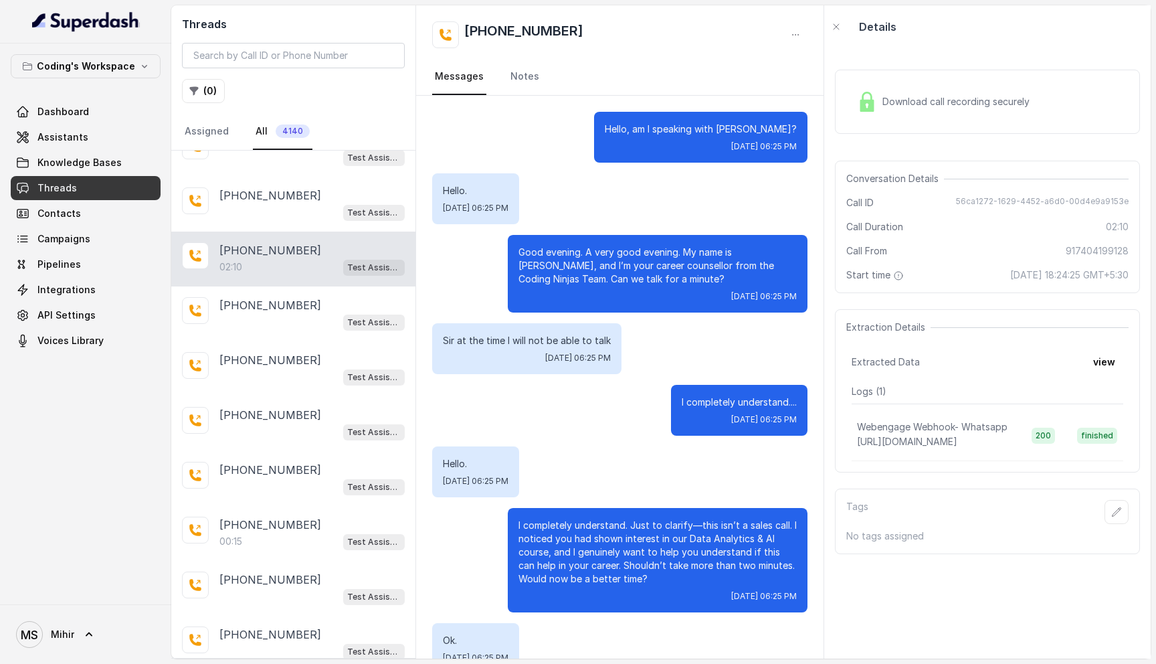
scroll to position [1150, 0]
